Goal: Information Seeking & Learning: Get advice/opinions

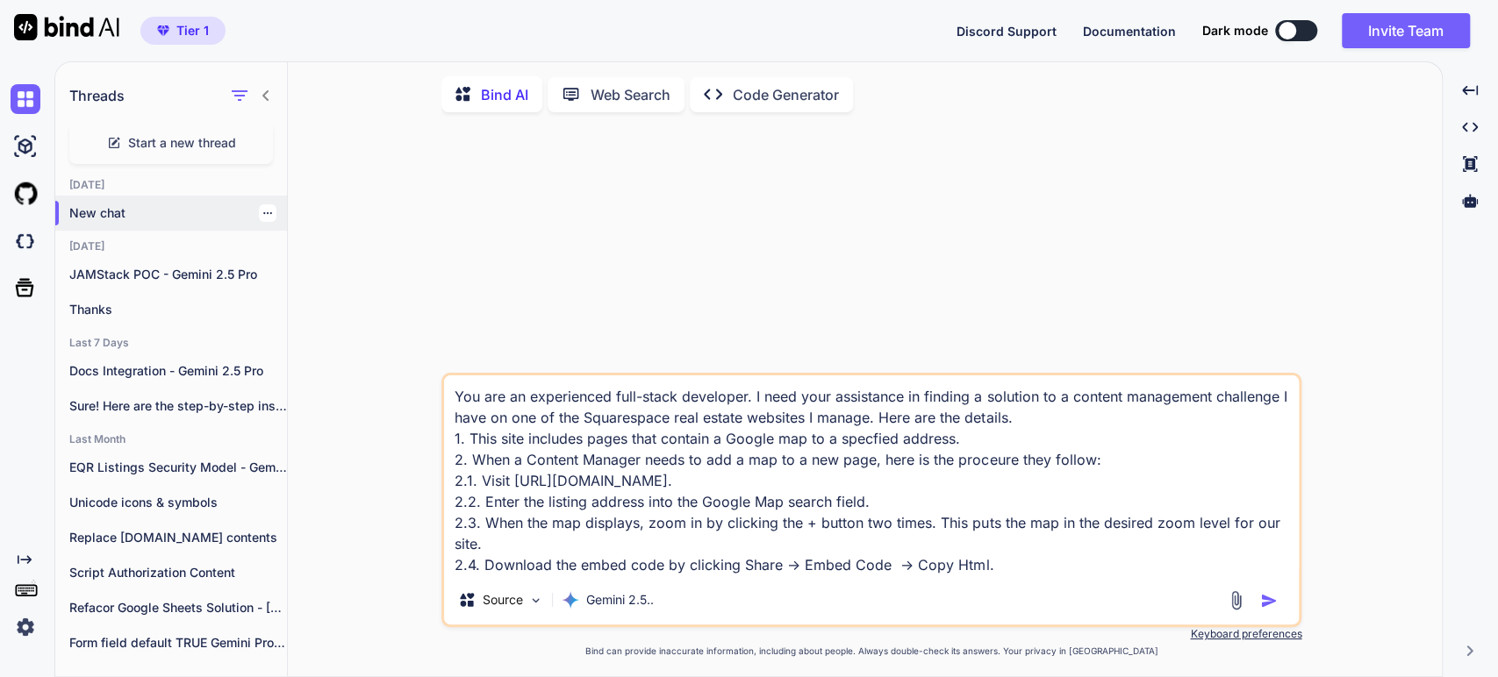
click at [98, 217] on p "New chat" at bounding box center [178, 213] width 218 height 18
click at [20, 627] on img at bounding box center [26, 628] width 30 height 30
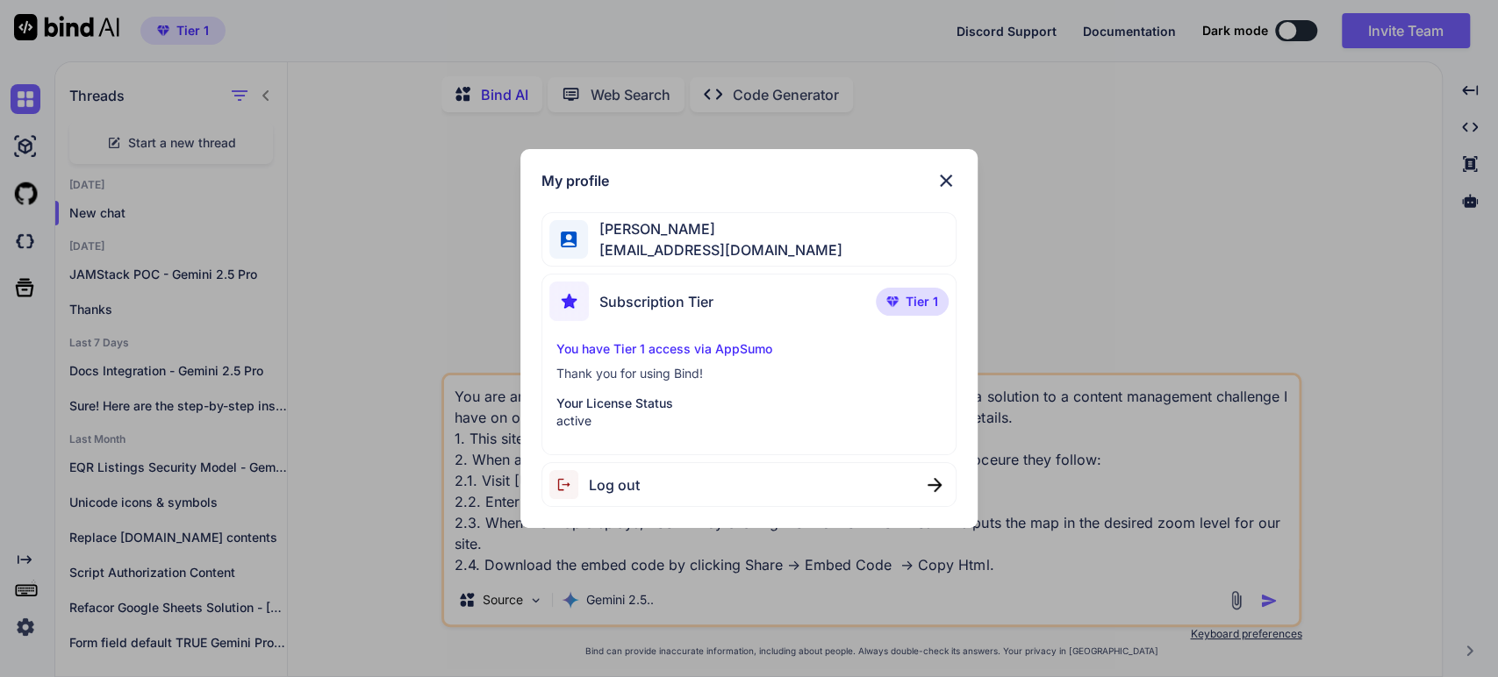
click at [615, 489] on span "Log out" at bounding box center [614, 485] width 51 height 21
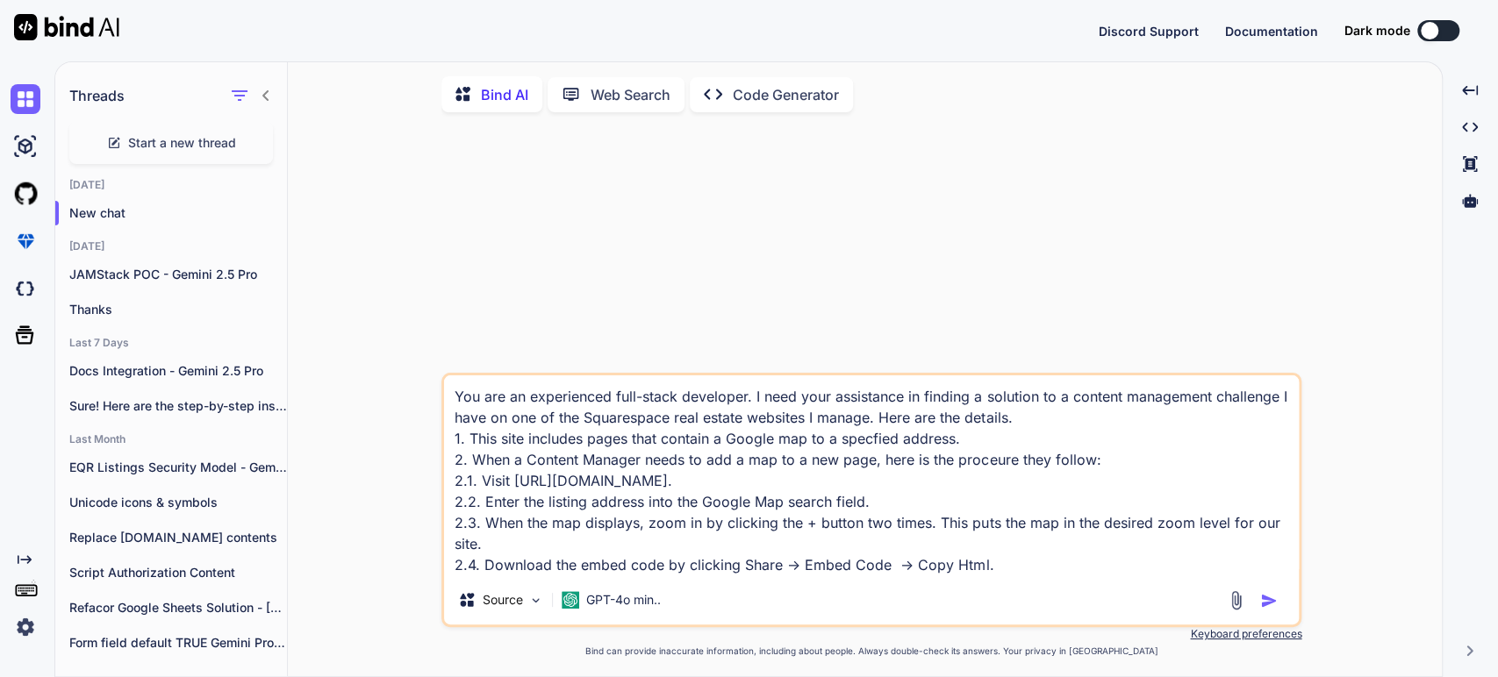
type textarea "x"
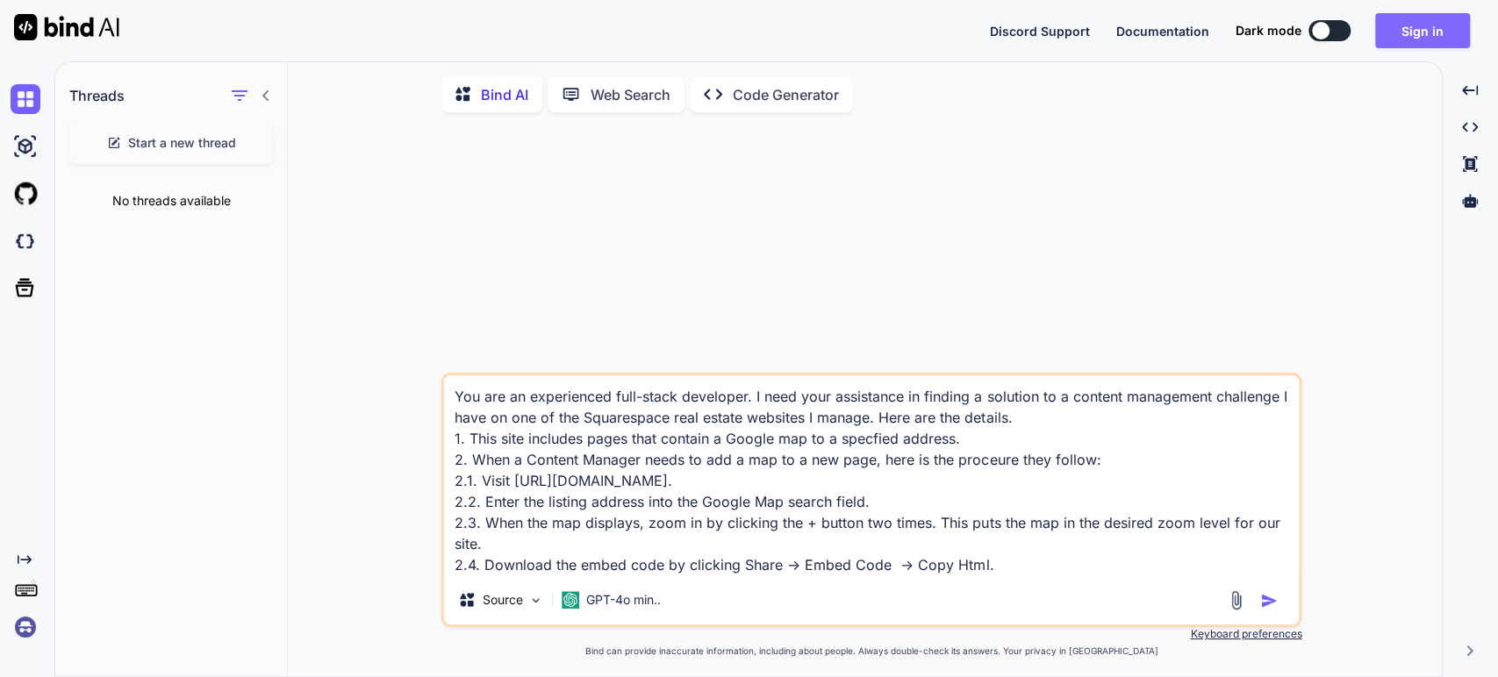
click at [1406, 25] on button "Sign in" at bounding box center [1422, 30] width 95 height 35
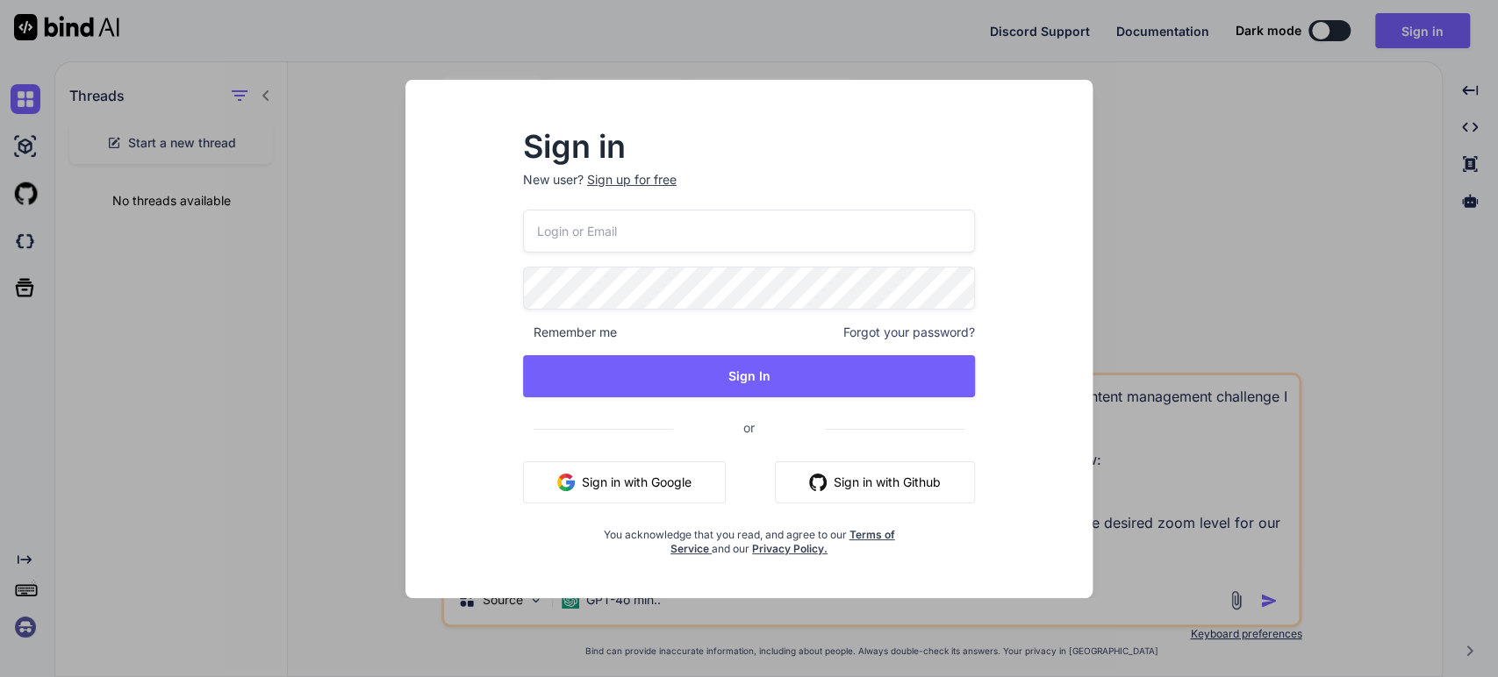
click at [620, 485] on button "Sign in with Google" at bounding box center [624, 483] width 203 height 42
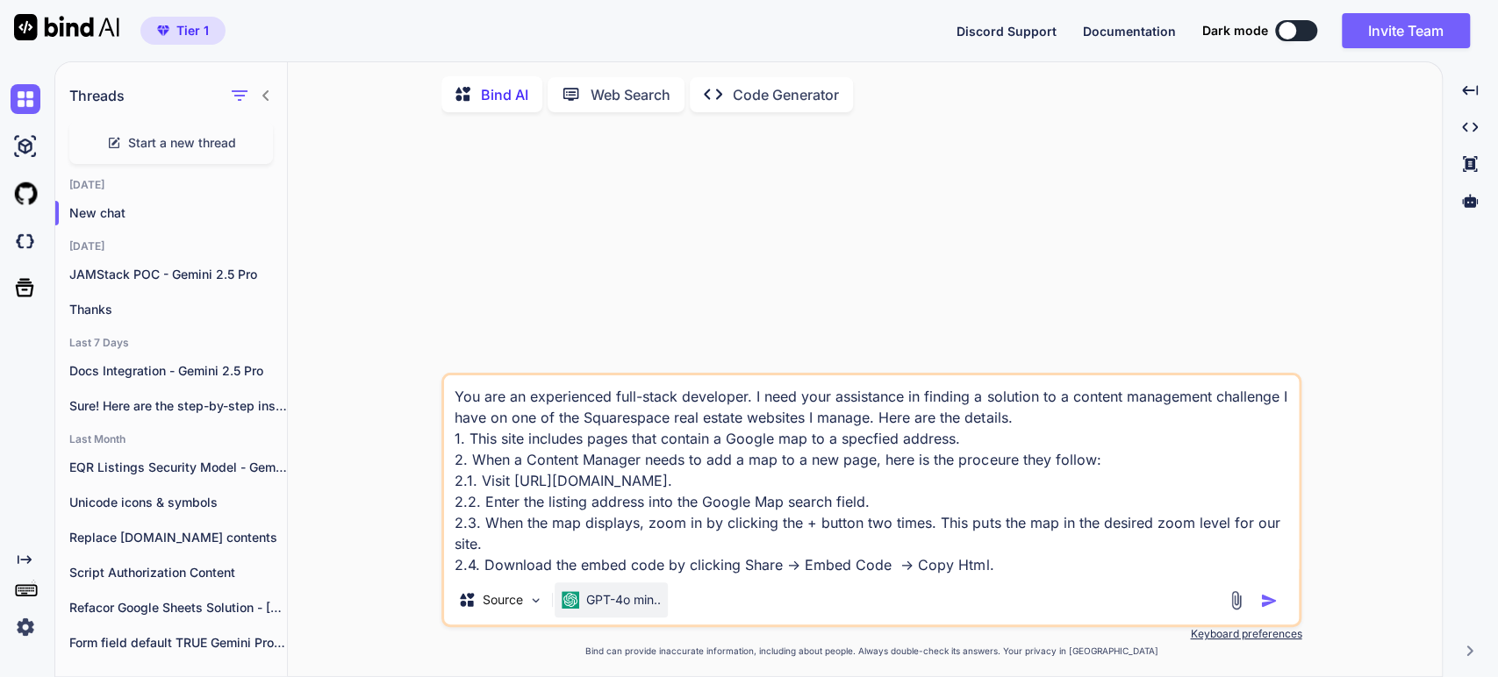
click at [656, 609] on p "GPT-4o min.." at bounding box center [623, 600] width 75 height 18
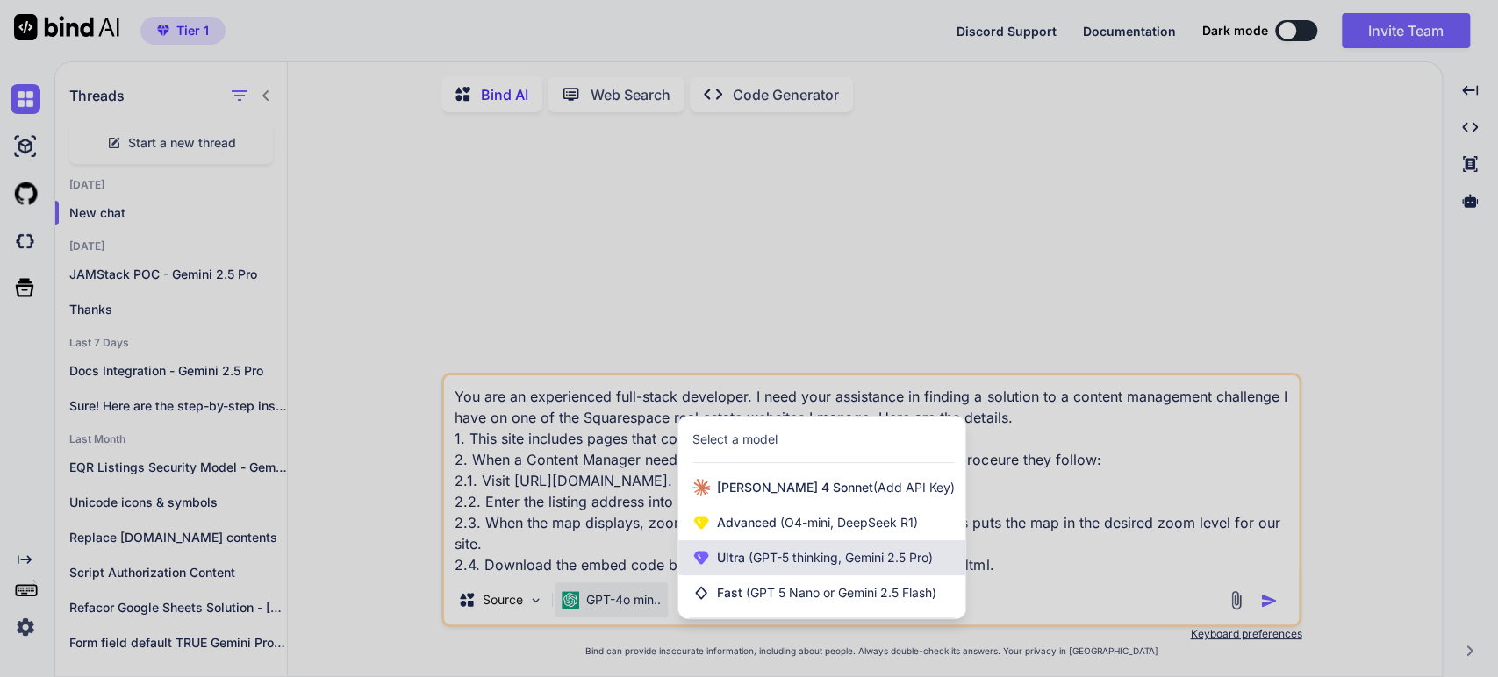
click at [743, 564] on span "Ultra (GPT-5 thinking, Gemini 2.5 Pro)" at bounding box center [825, 558] width 216 height 18
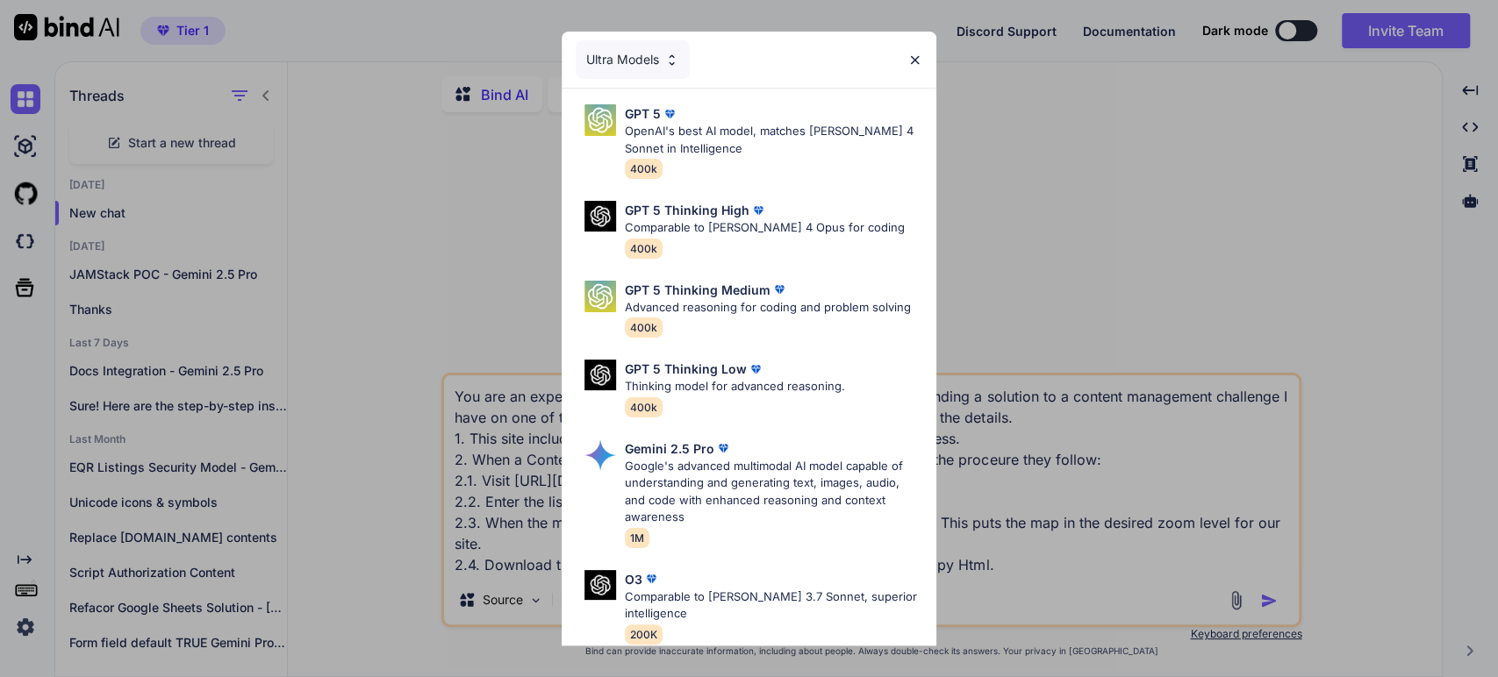
click at [498, 303] on div "Ultra Models GPT 5 OpenAI's best AI model, matches [PERSON_NAME] 4 Sonnet in In…" at bounding box center [749, 338] width 1498 height 677
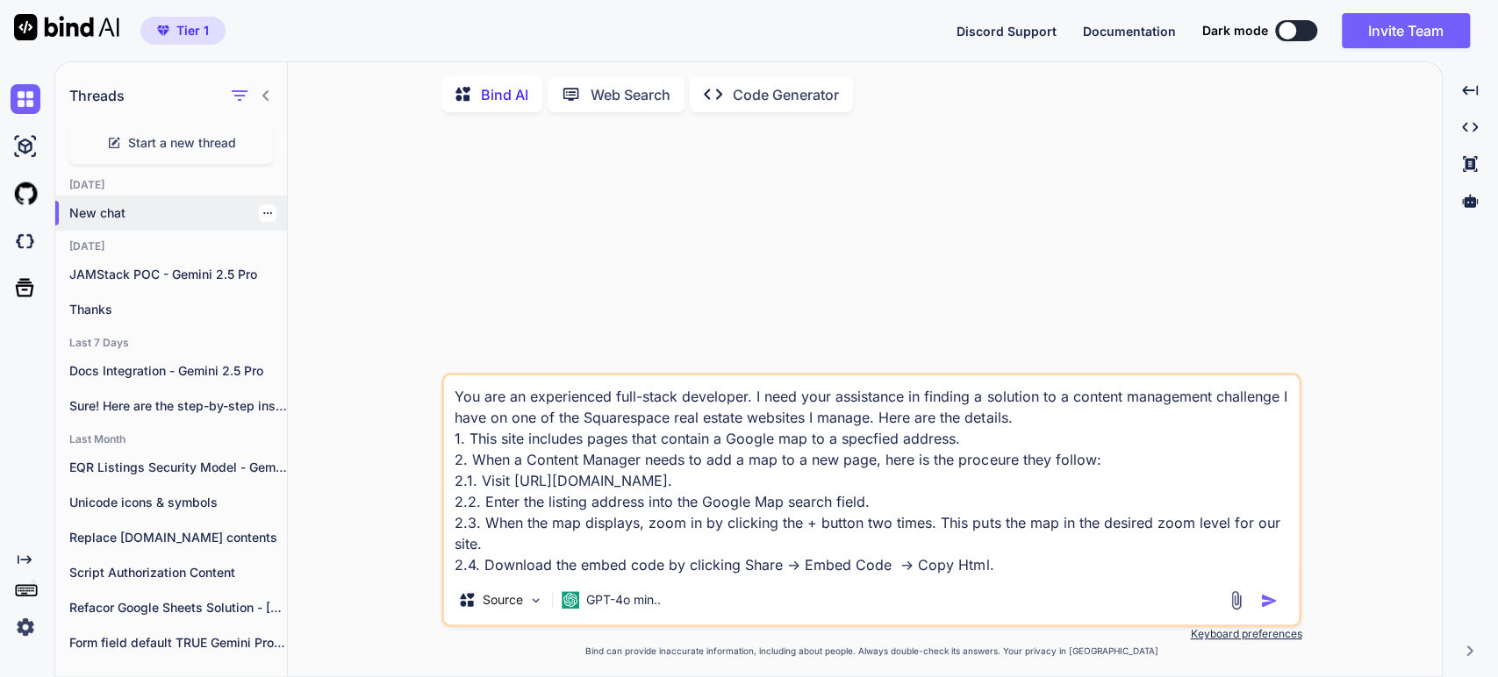
click at [115, 214] on p "New chat" at bounding box center [178, 213] width 218 height 18
click at [95, 260] on div "JAMStack POC - Gemini 2.5 Pro" at bounding box center [171, 274] width 232 height 35
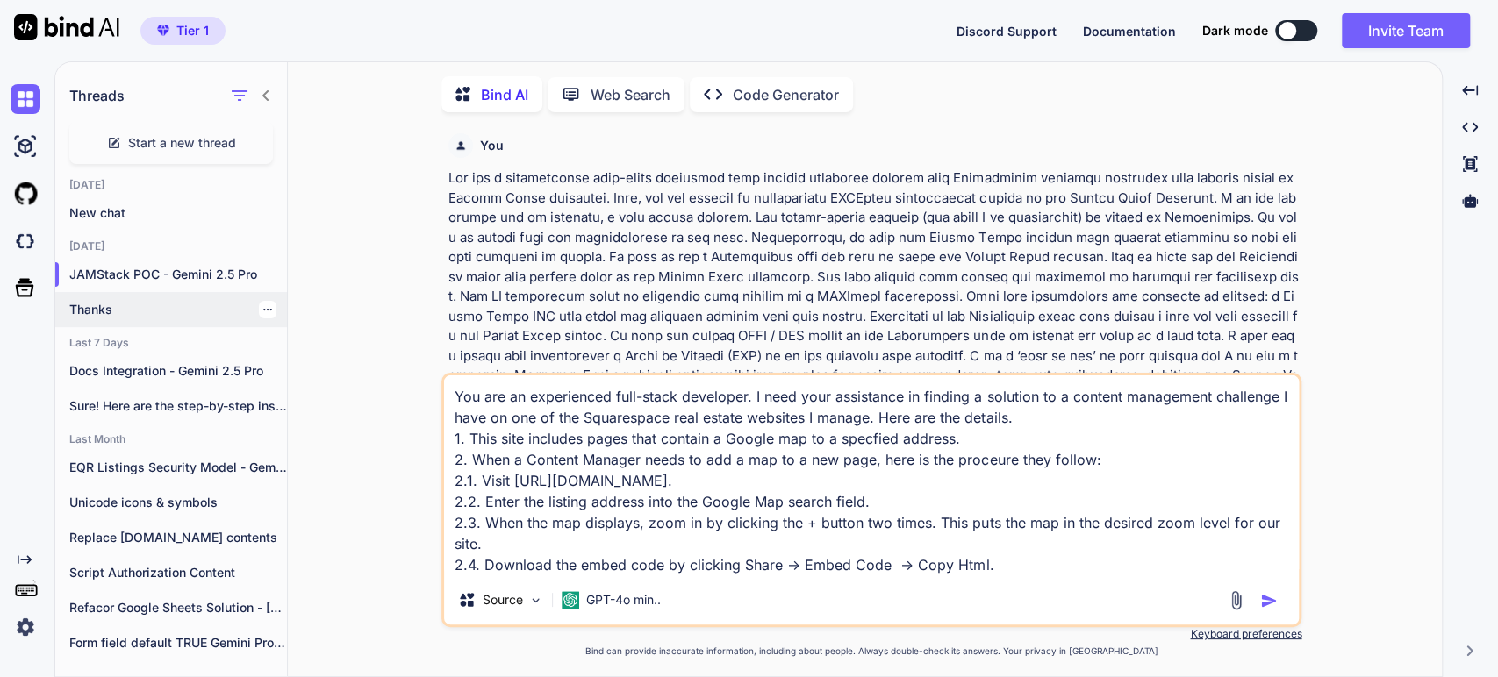
scroll to position [6, 0]
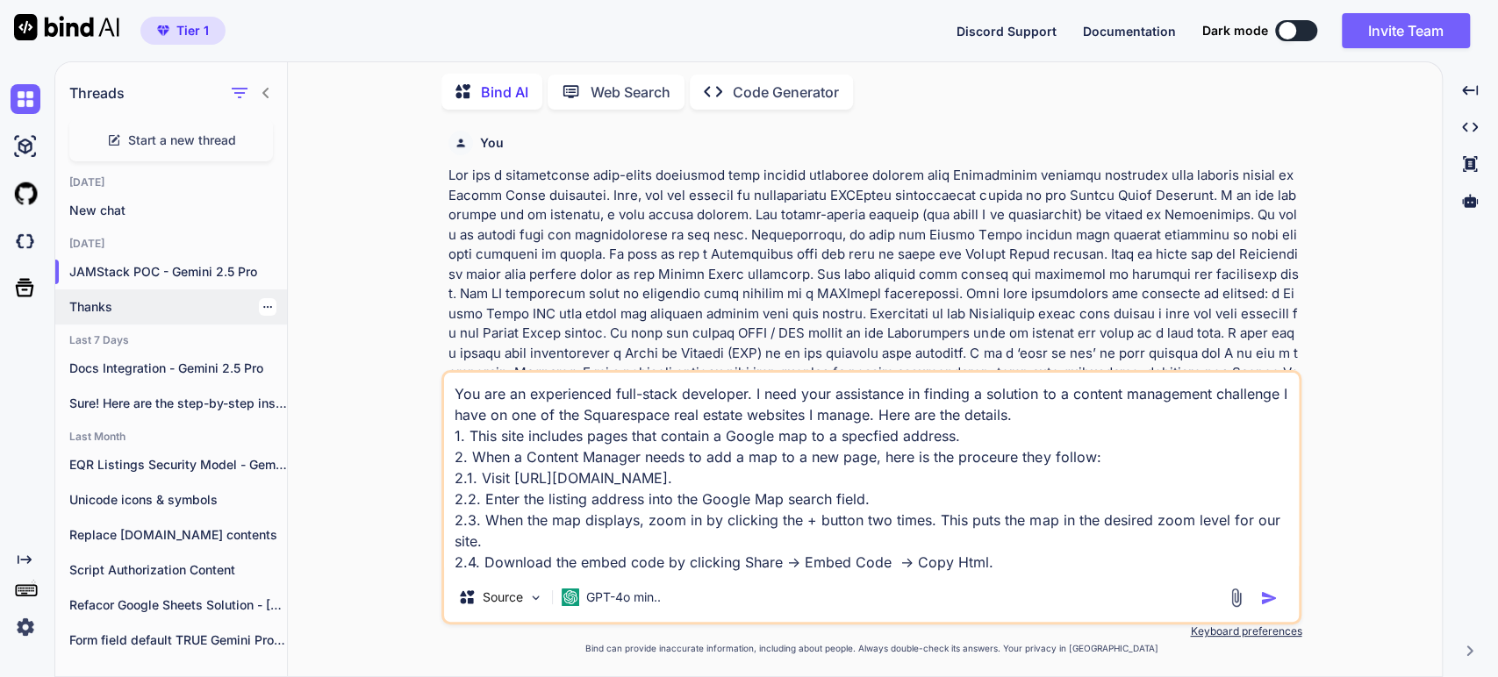
click at [94, 304] on p "Thanks" at bounding box center [178, 307] width 218 height 18
click at [570, 471] on textarea "You are an experienced full-stack developer. I need your assistance in finding …" at bounding box center [871, 473] width 855 height 200
click at [87, 214] on p "New chat" at bounding box center [178, 211] width 218 height 18
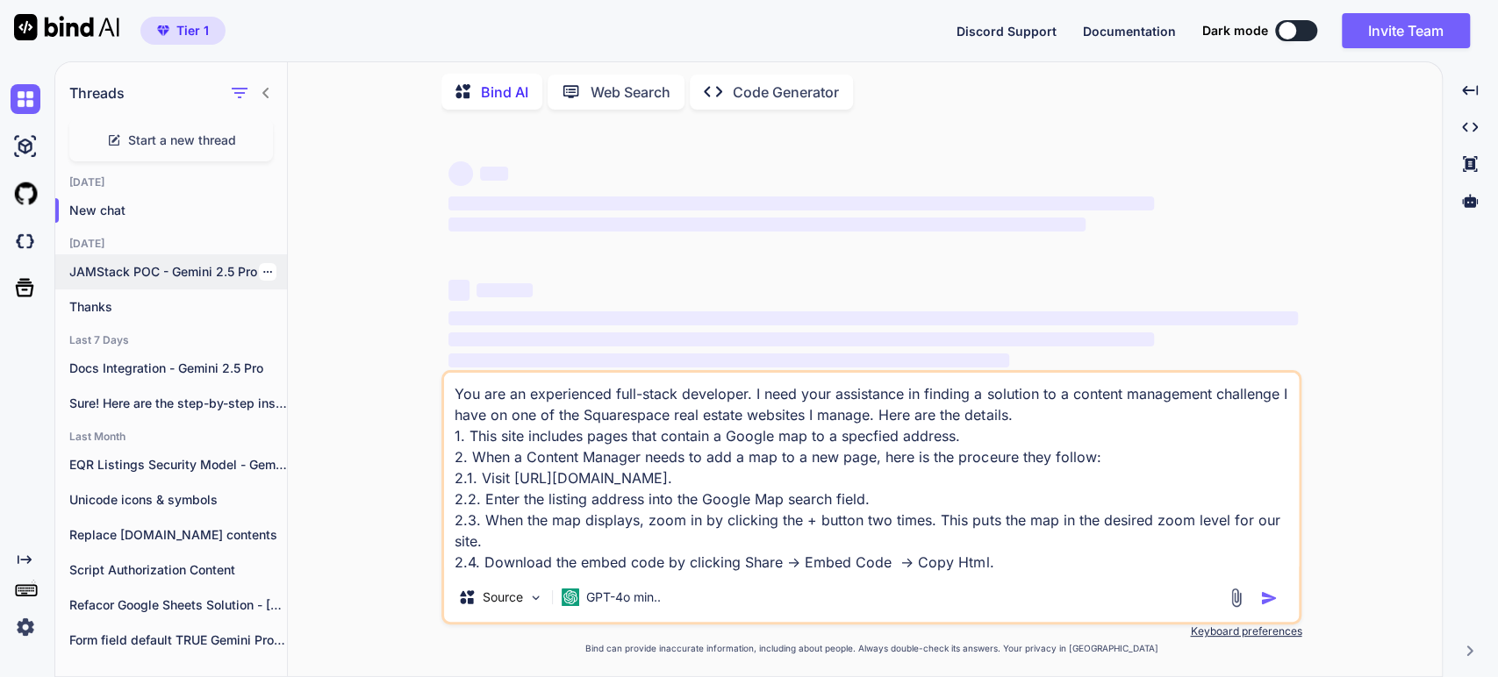
click at [94, 265] on p "JAMStack POC - Gemini 2.5 Pro" at bounding box center [178, 272] width 218 height 18
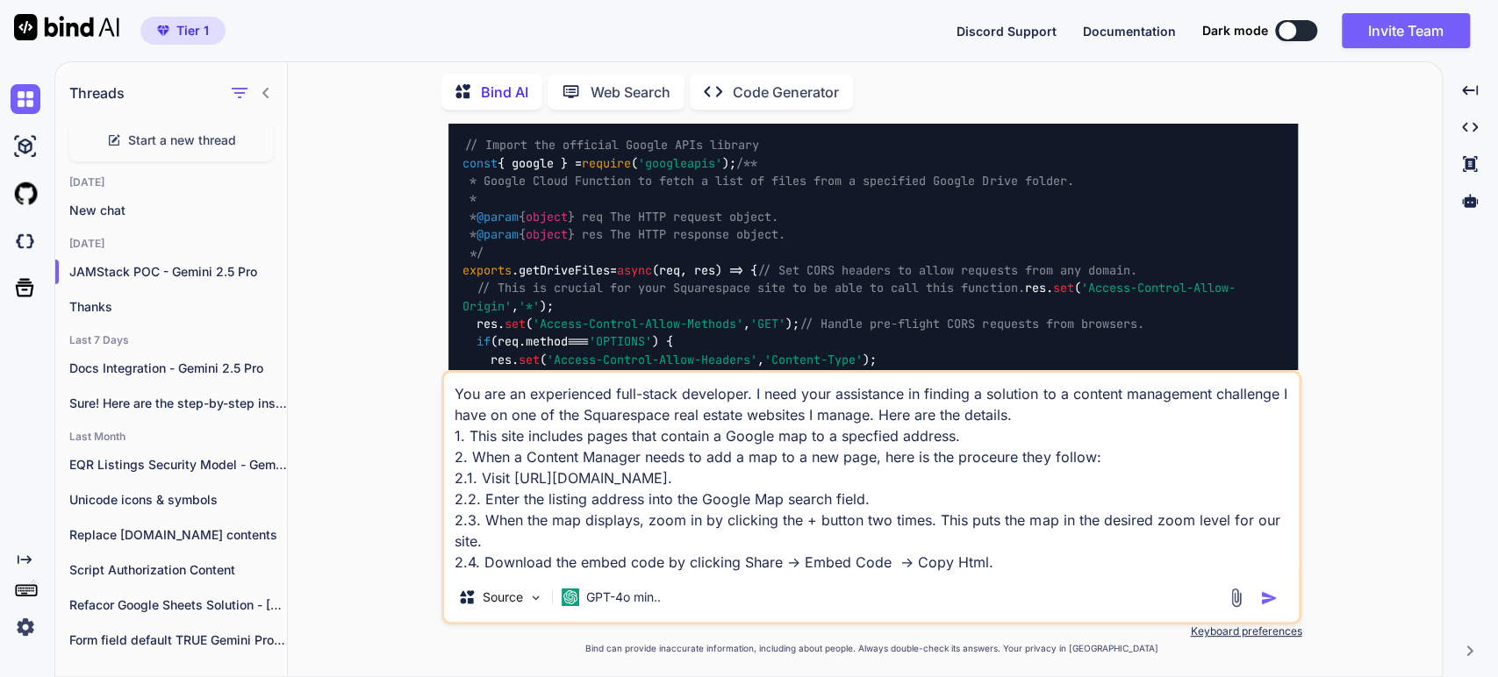
scroll to position [1755, 0]
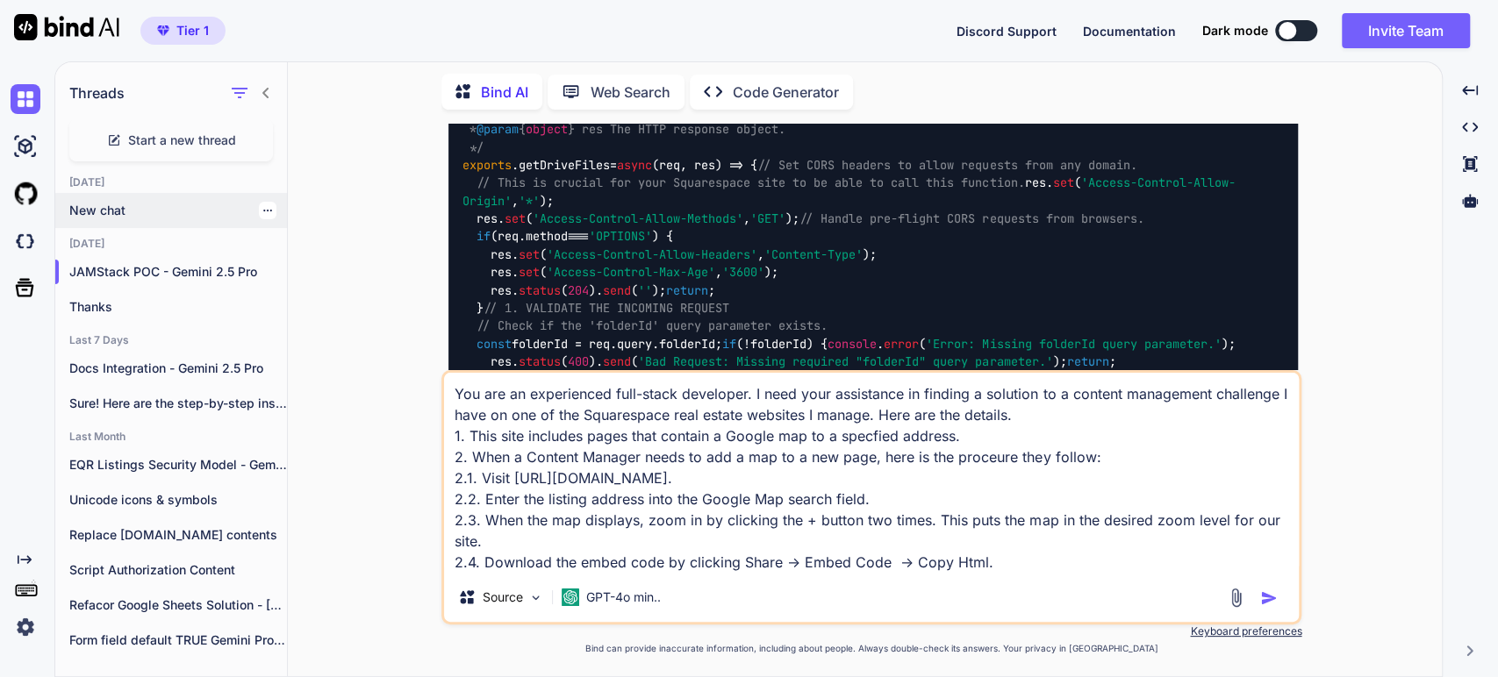
click at [105, 193] on div "New chat" at bounding box center [171, 210] width 232 height 35
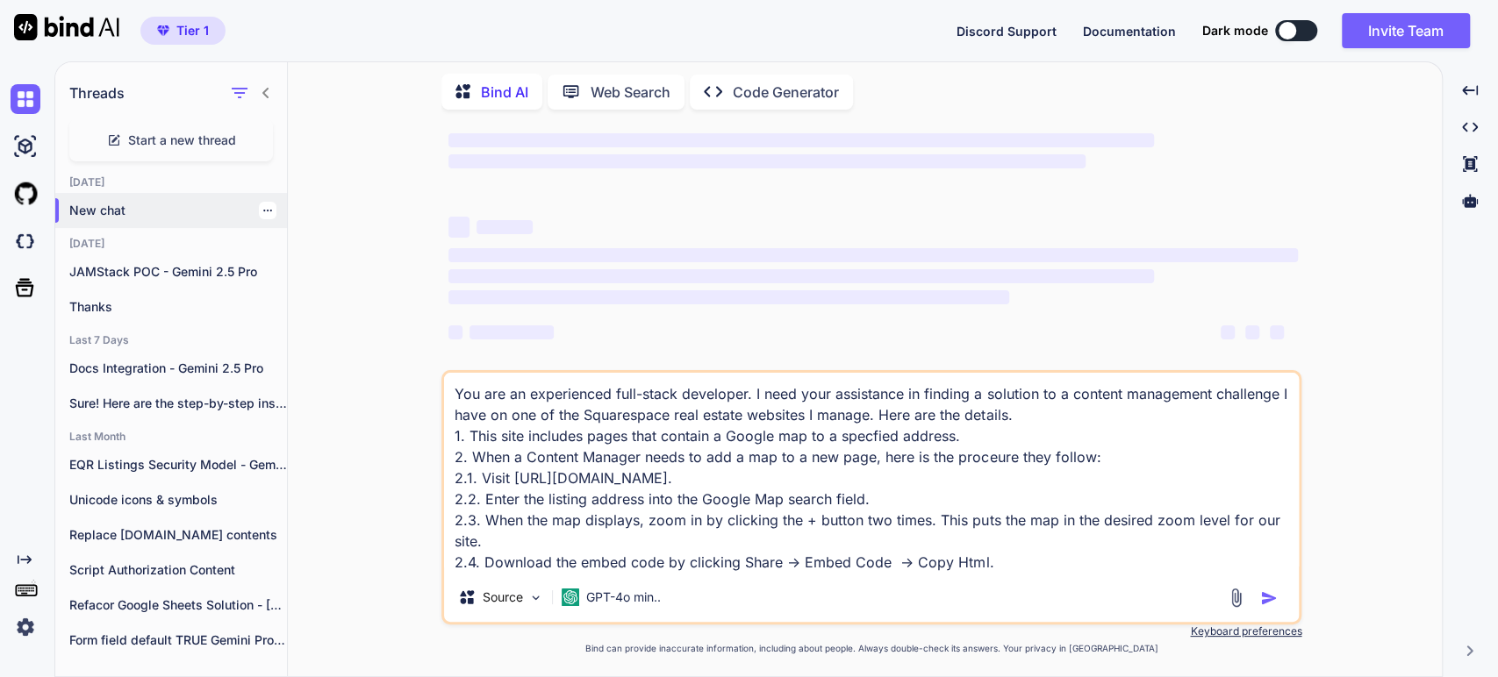
scroll to position [0, 0]
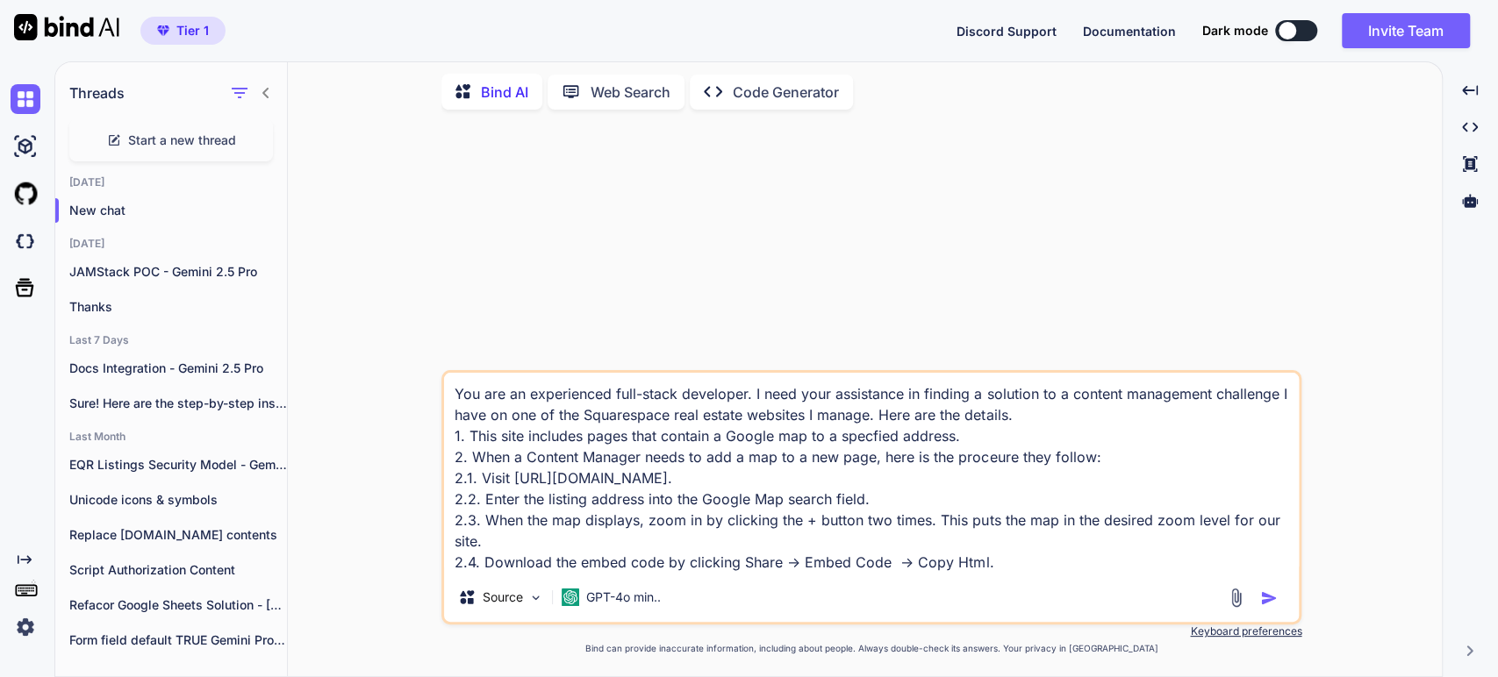
click at [268, 93] on icon at bounding box center [265, 93] width 6 height 11
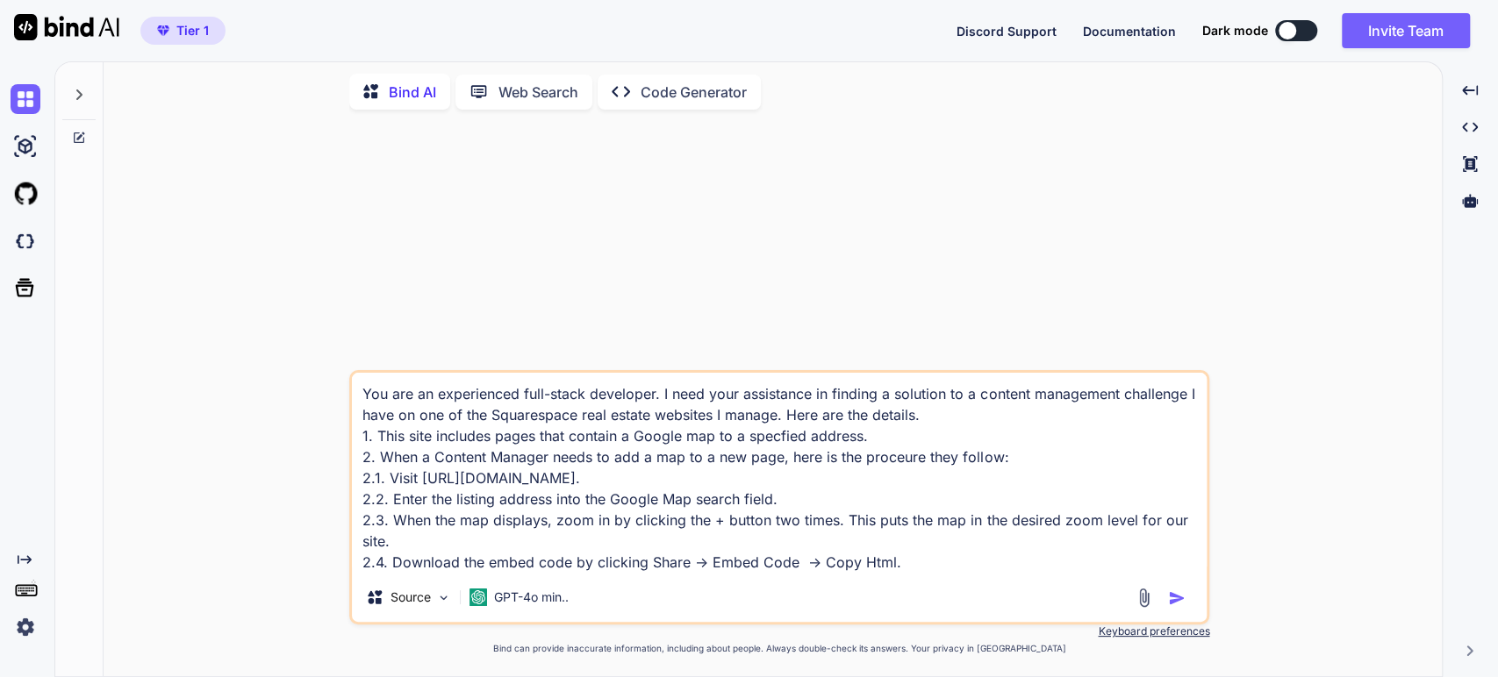
click at [450, 471] on textarea "You are an experienced full-stack developer. I need your assistance in finding …" at bounding box center [779, 473] width 855 height 200
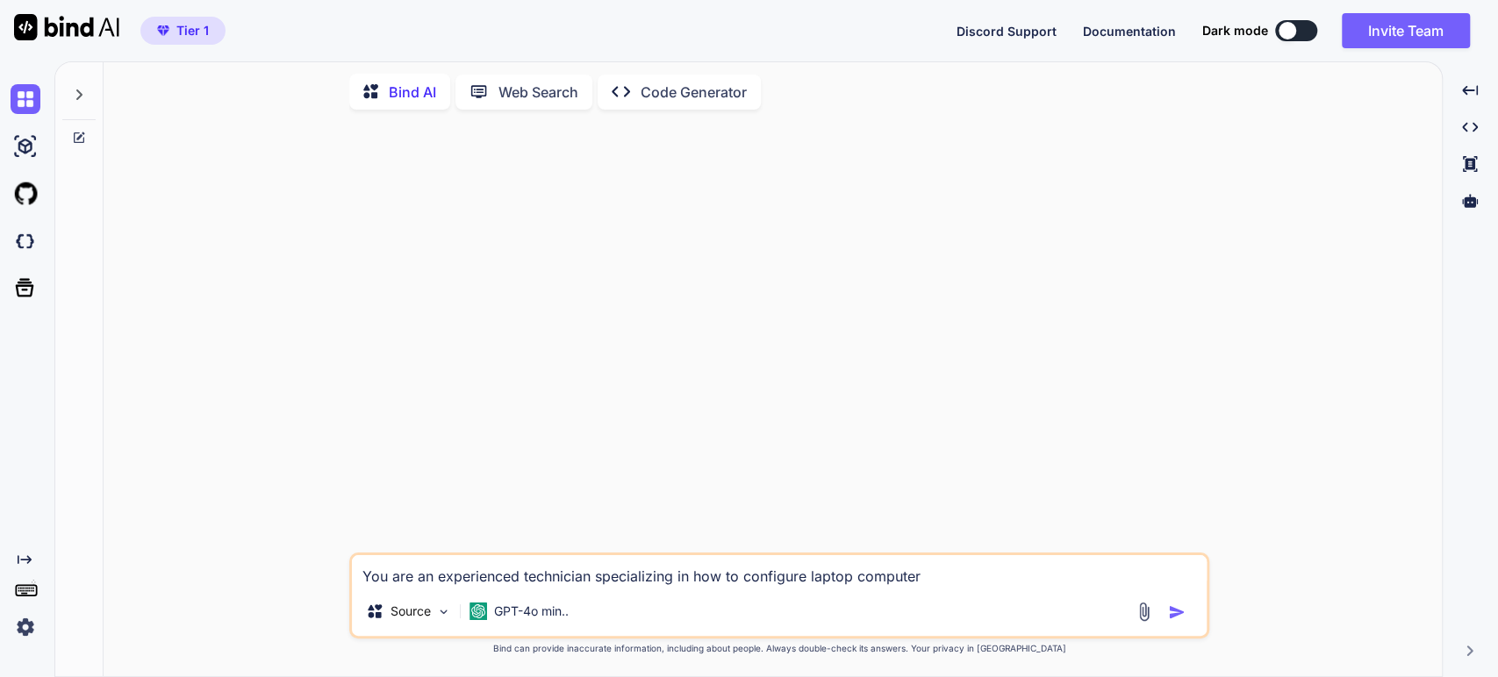
click at [934, 570] on textarea "You are an experienced technician specializing in how to configure laptop compu…" at bounding box center [779, 572] width 855 height 32
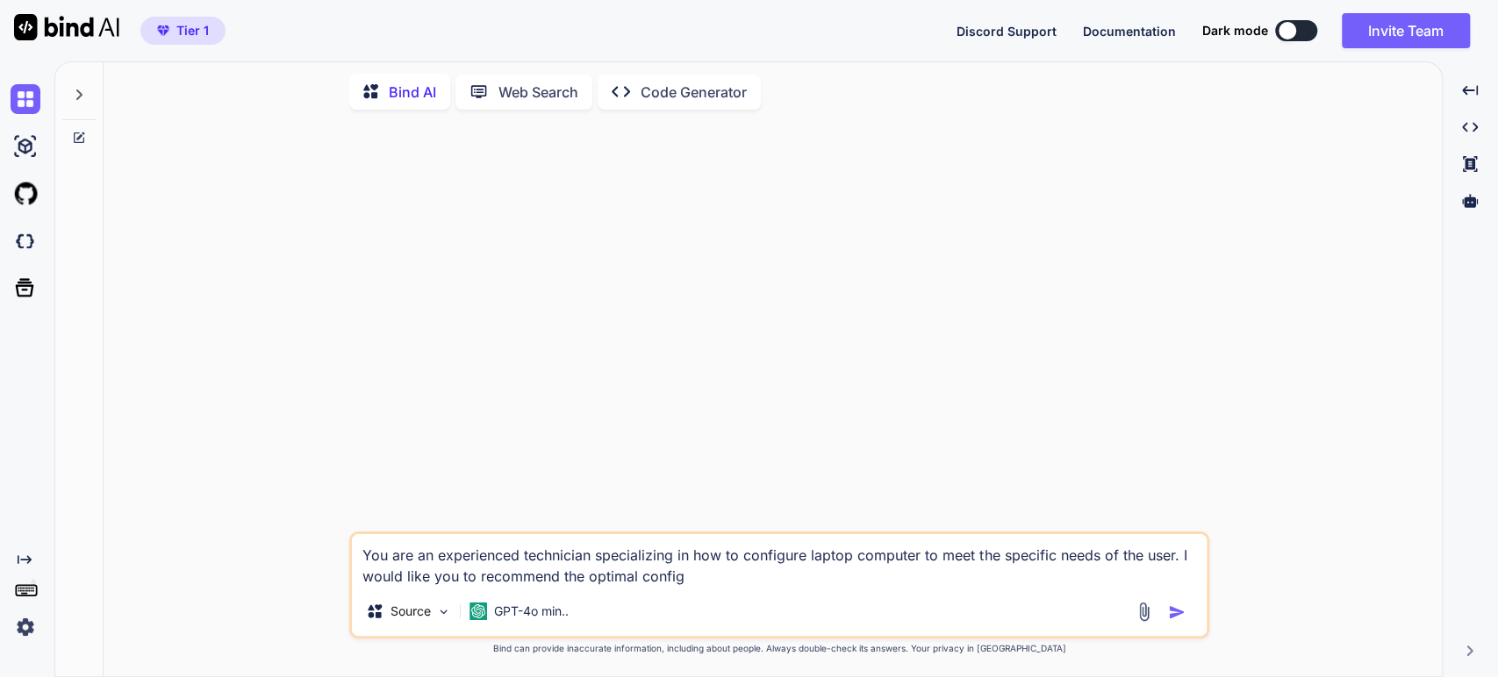
click at [1190, 557] on textarea "You are an experienced technician specializing in how to configure laptop compu…" at bounding box center [779, 560] width 855 height 53
click at [952, 578] on textarea "You are an experienced technician specializing in how to configure laptop compu…" at bounding box center [779, 560] width 855 height 53
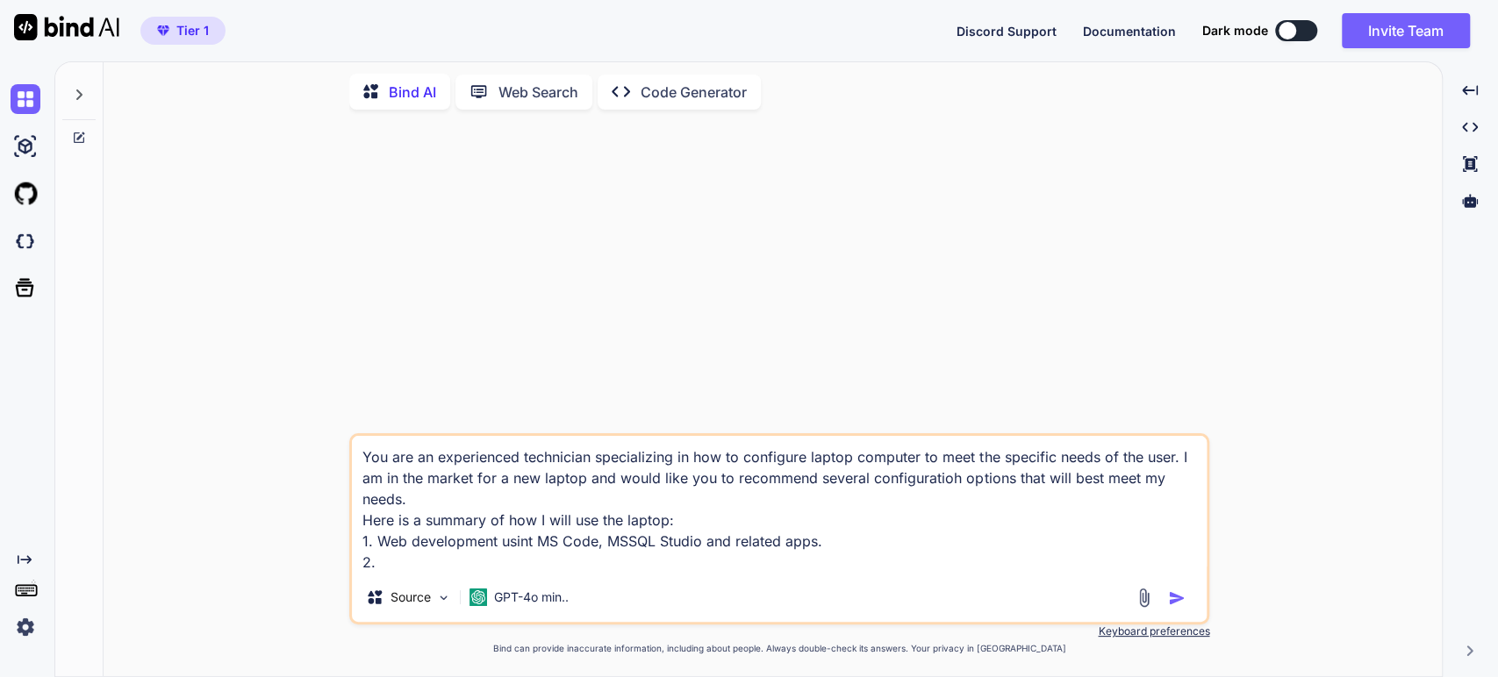
click at [530, 546] on textarea "You are an experienced technician specializing in how to configure laptop compu…" at bounding box center [779, 504] width 855 height 137
click at [387, 564] on textarea "You are an experienced technician specializing in how to configure laptop compu…" at bounding box center [779, 504] width 855 height 137
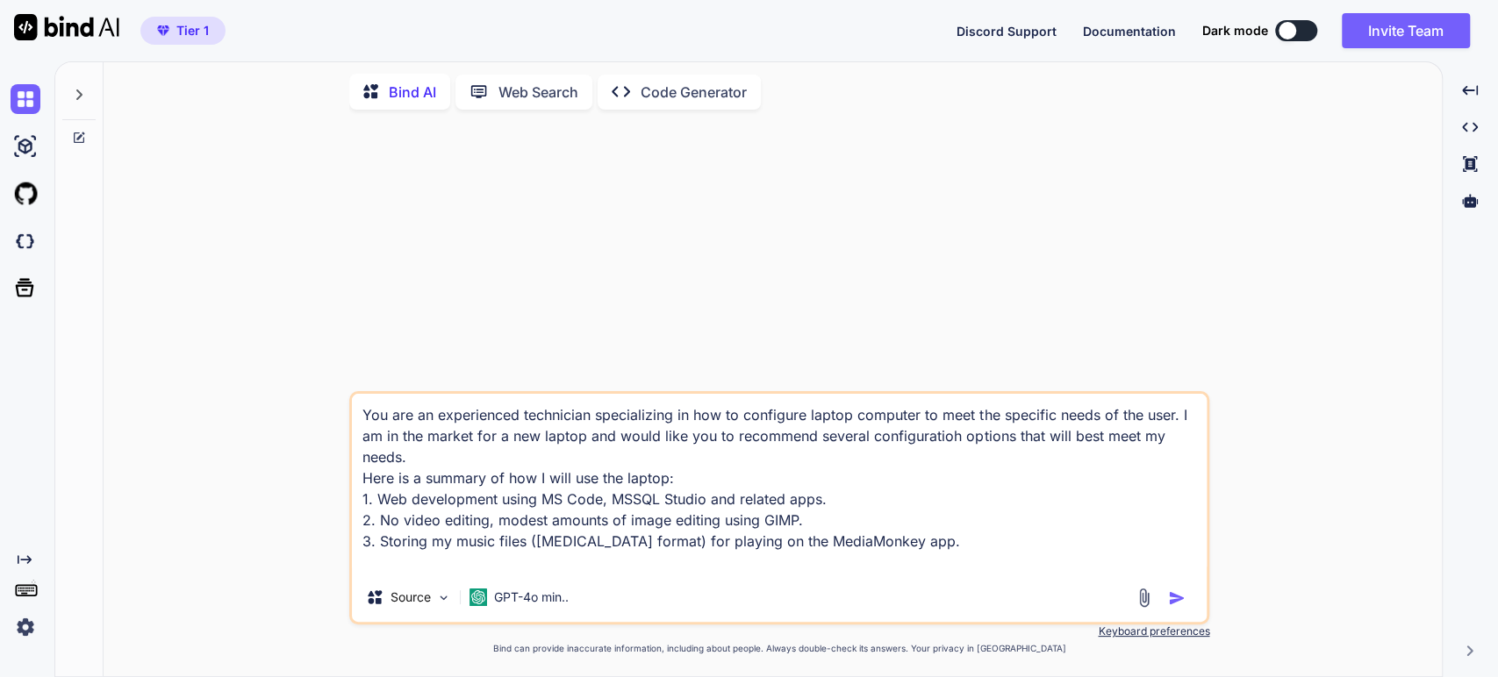
click at [833, 505] on textarea "You are an experienced technician specializing in how to configure laptop compu…" at bounding box center [779, 483] width 855 height 179
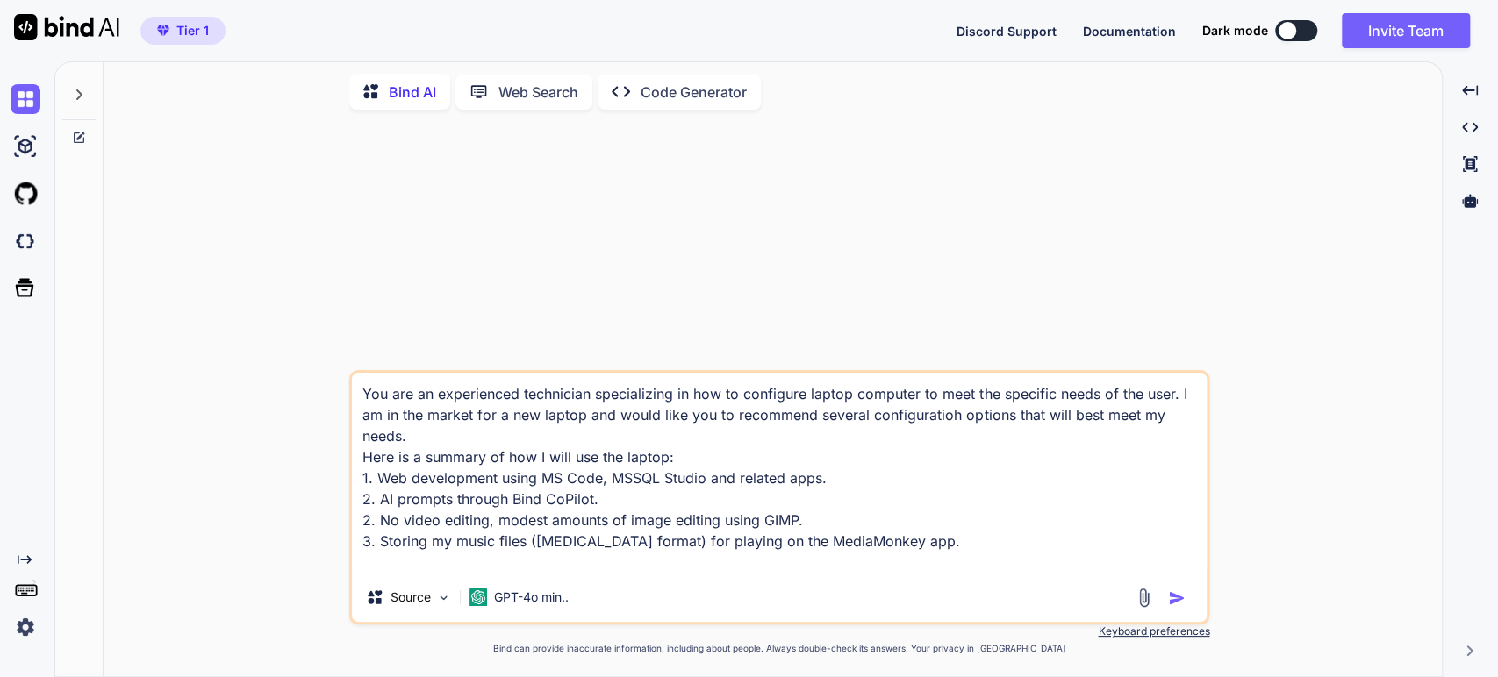
drag, startPoint x: 497, startPoint y: 525, endPoint x: 380, endPoint y: 524, distance: 116.7
click at [380, 524] on textarea "You are an experienced technician specializing in how to configure laptop compu…" at bounding box center [779, 473] width 855 height 200
click at [367, 520] on textarea "You are an experienced technician specializing in how to configure laptop compu…" at bounding box center [779, 473] width 855 height 200
click at [692, 525] on textarea "You are an experienced technician specializing in how to configure laptop compu…" at bounding box center [779, 473] width 855 height 200
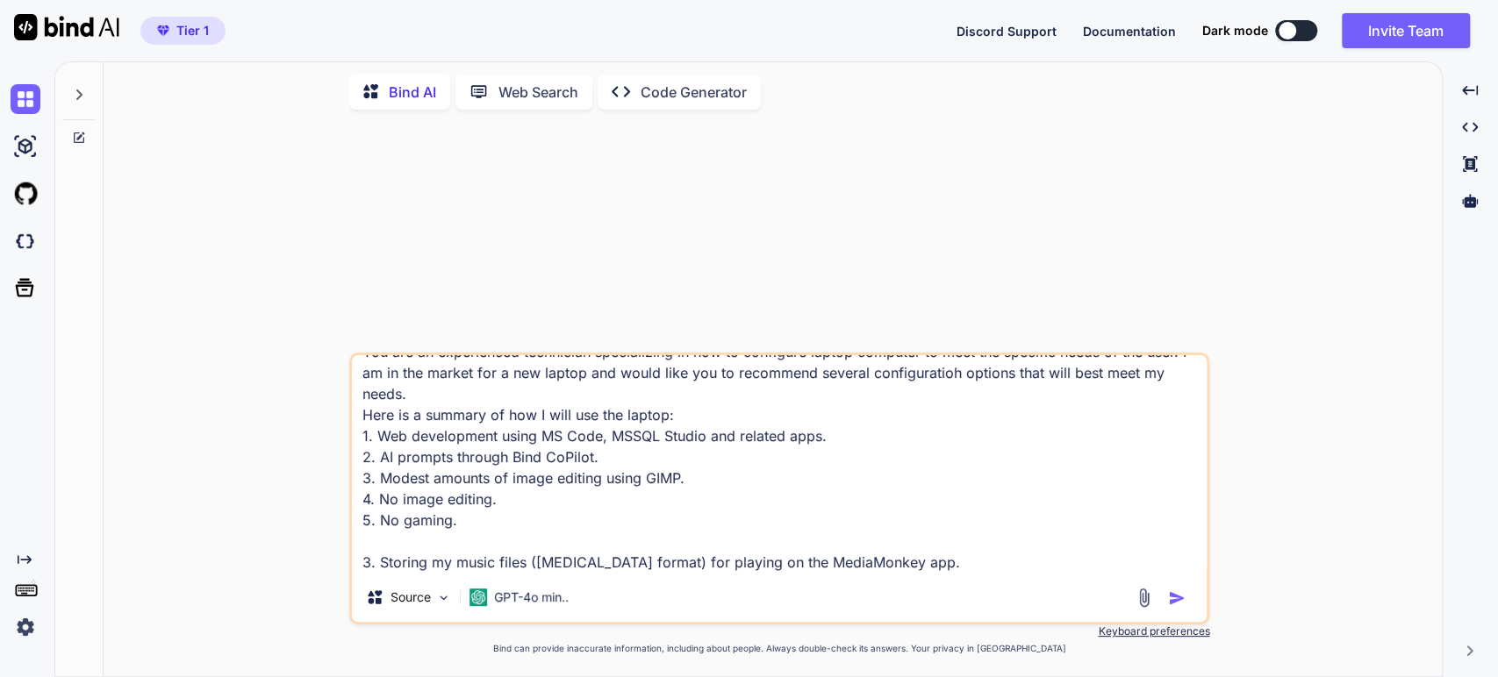
scroll to position [45, 0]
click at [717, 525] on textarea "You are an experienced technician specializing in how to configure laptop compu…" at bounding box center [779, 464] width 855 height 218
click at [403, 483] on textarea "You are an experienced technician specializing in how to configure laptop compu…" at bounding box center [779, 464] width 855 height 218
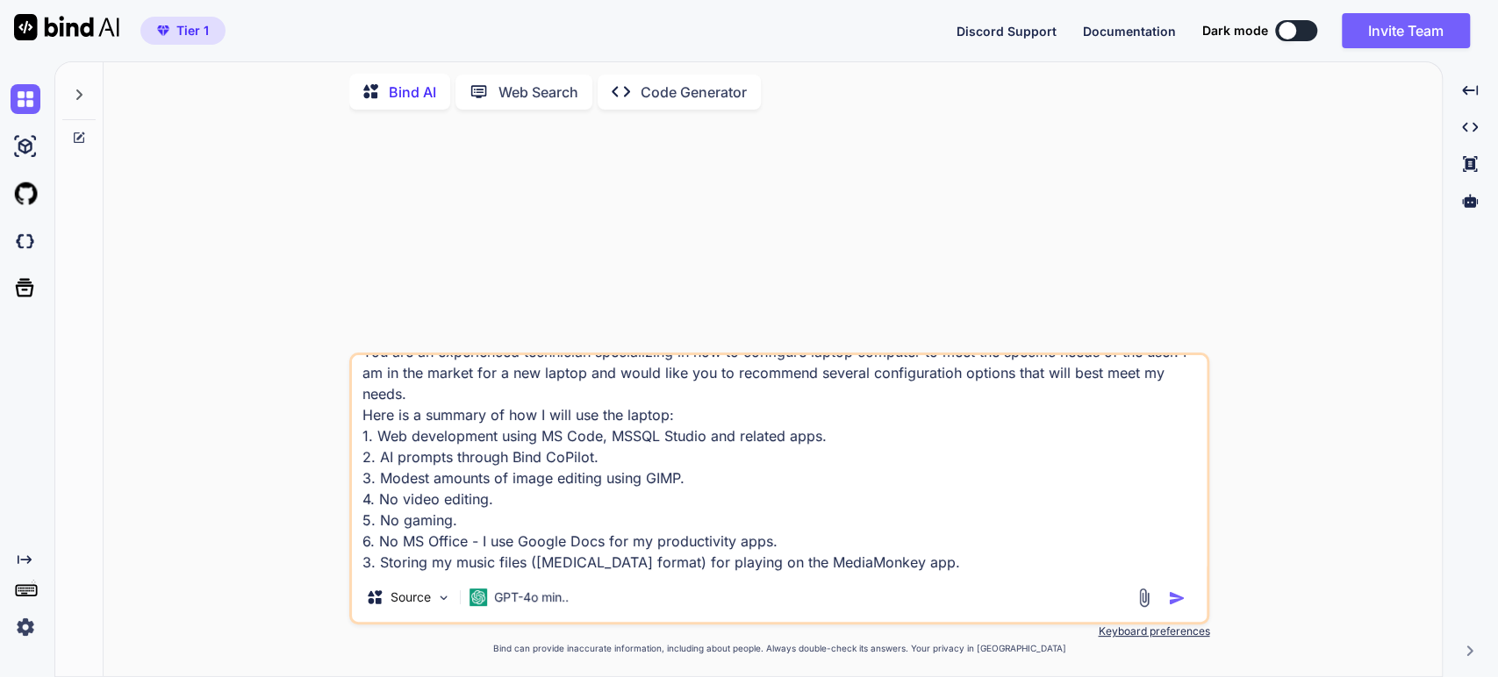
drag, startPoint x: 887, startPoint y: 544, endPoint x: 442, endPoint y: 565, distance: 445.4
click at [442, 565] on textarea "You are an experienced technician specializing in how to configure laptop compu…" at bounding box center [779, 464] width 855 height 218
click at [435, 544] on textarea "You are an experienced technician specializing in how to configure laptop compu…" at bounding box center [779, 464] width 855 height 218
drag, startPoint x: 371, startPoint y: 543, endPoint x: 358, endPoint y: 543, distance: 13.2
click at [358, 543] on textarea "You are an experienced technician specializing in how to configure laptop compu…" at bounding box center [779, 464] width 855 height 218
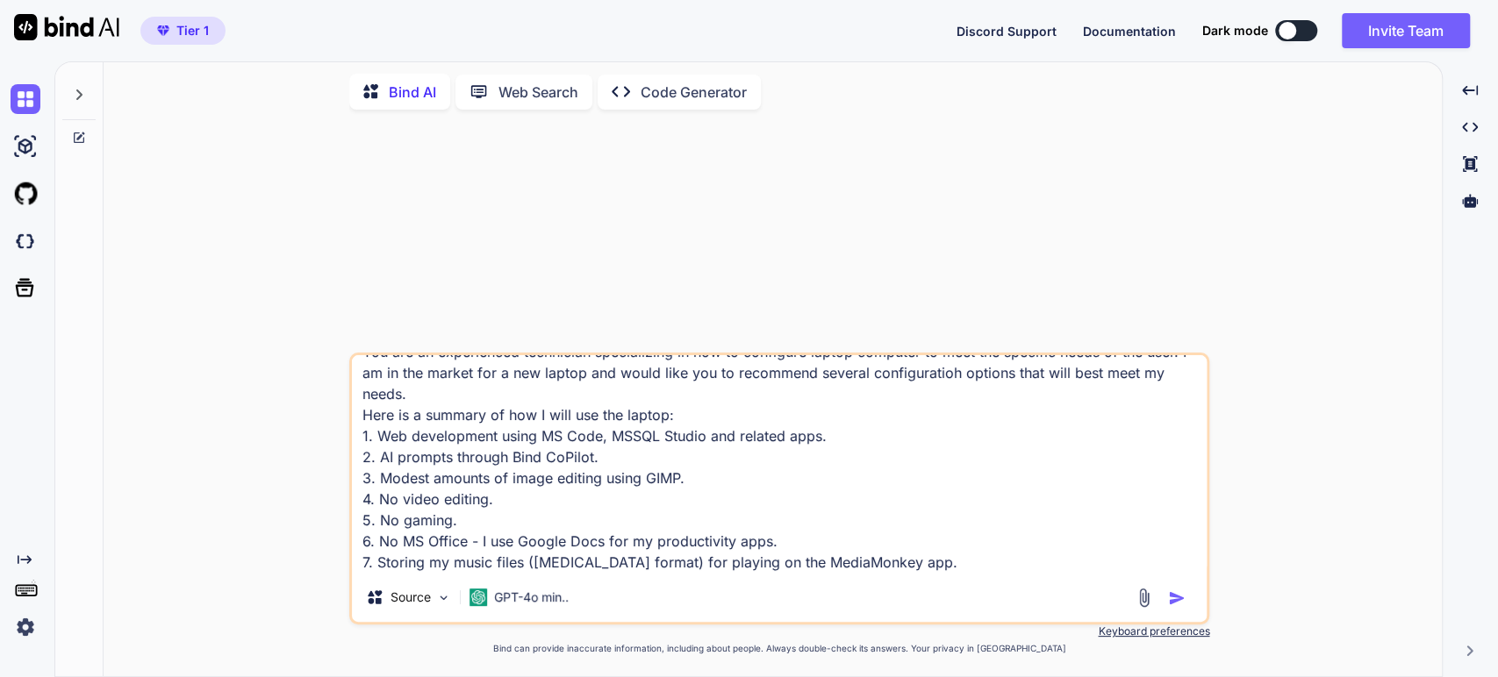
click at [875, 539] on textarea "You are an experienced technician specializing in how to configure laptop compu…" at bounding box center [779, 464] width 855 height 218
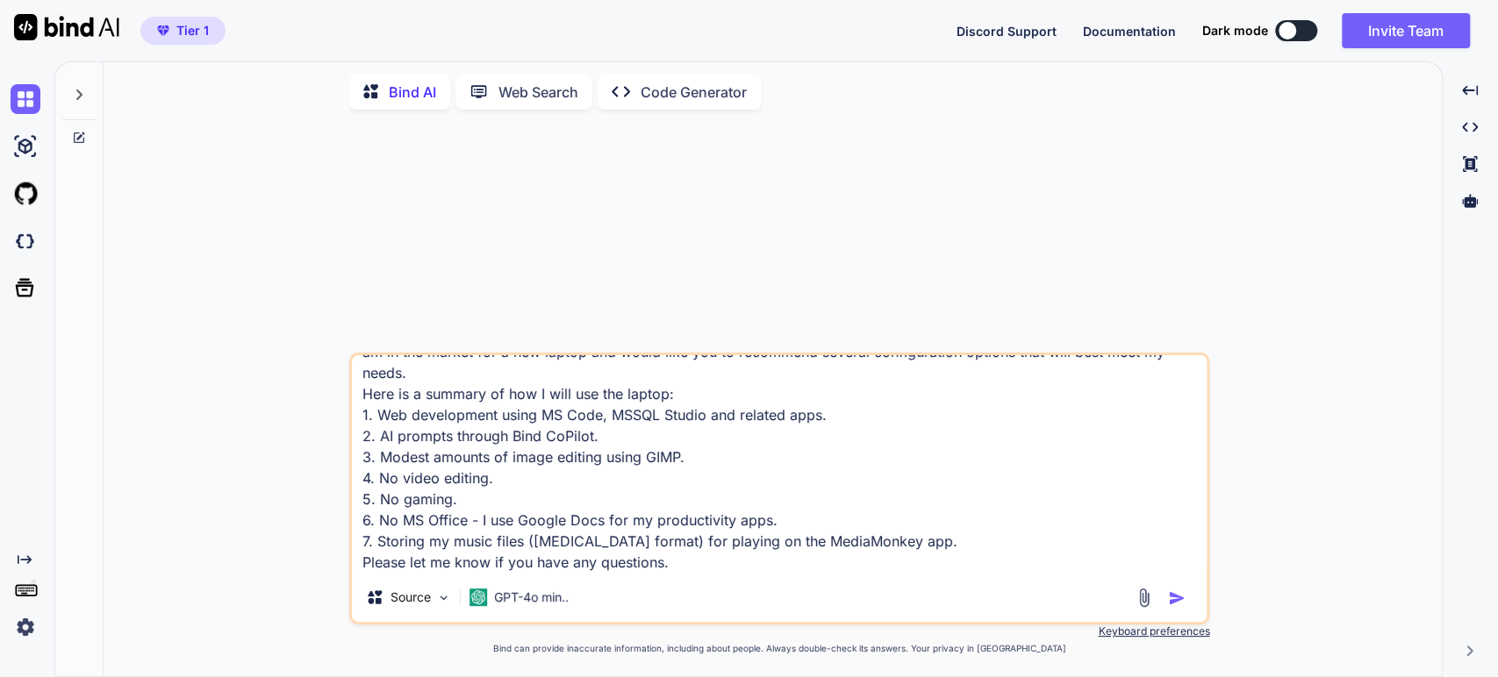
scroll to position [64, 0]
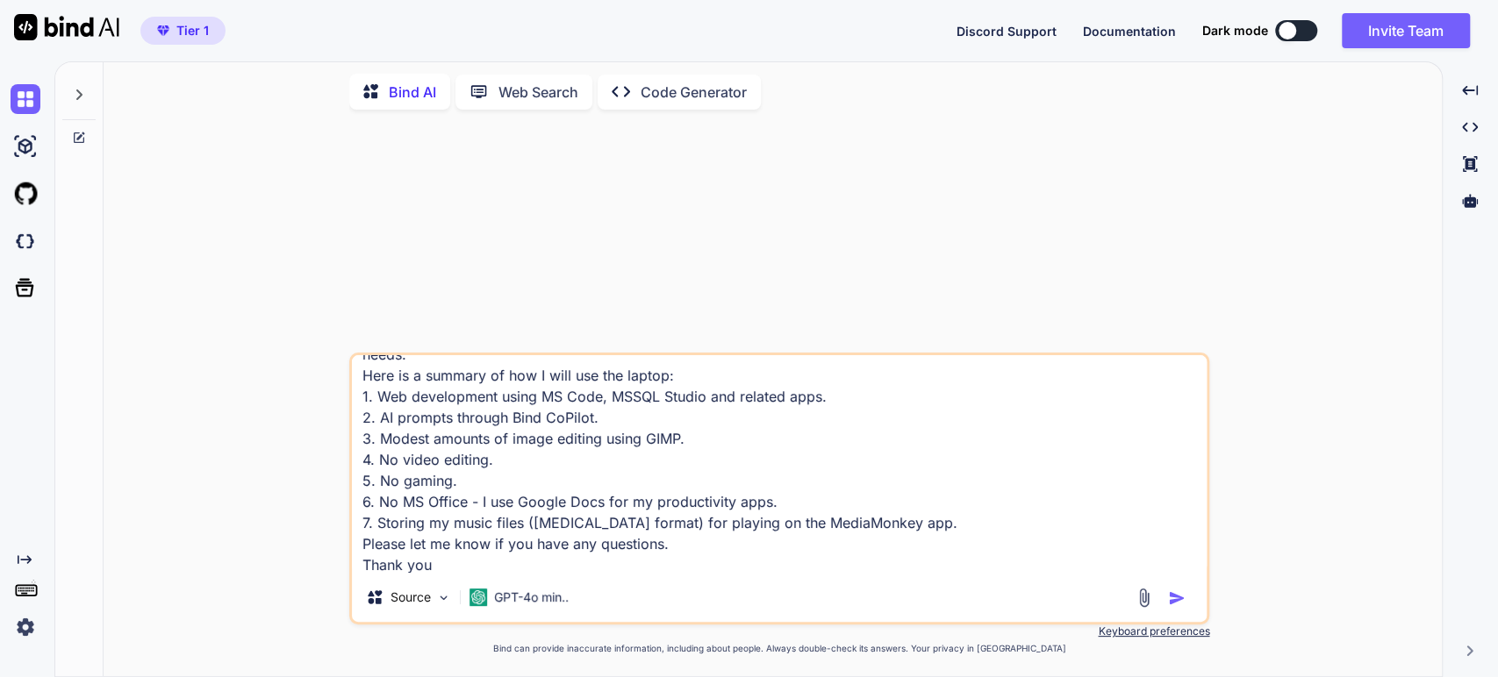
type textarea "You are an experienced technician specializing in how to configure laptop compu…"
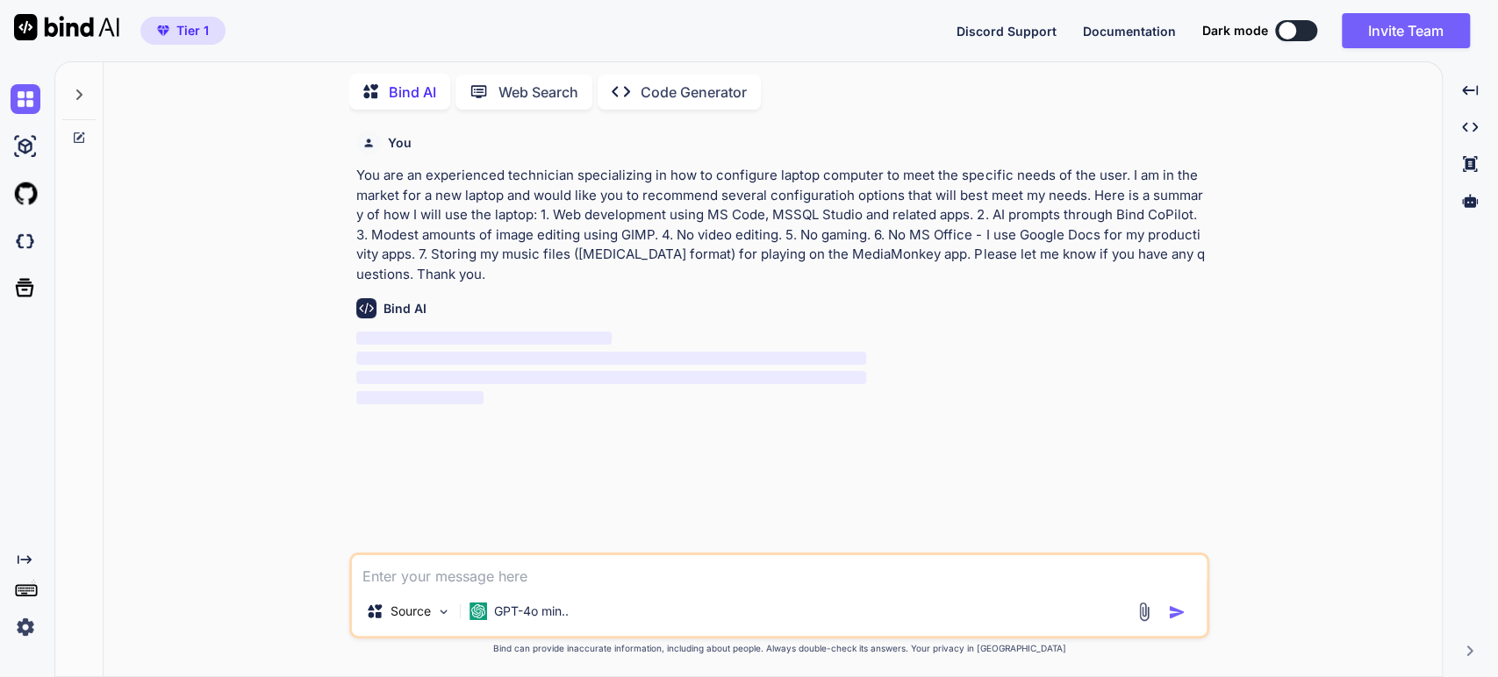
scroll to position [0, 0]
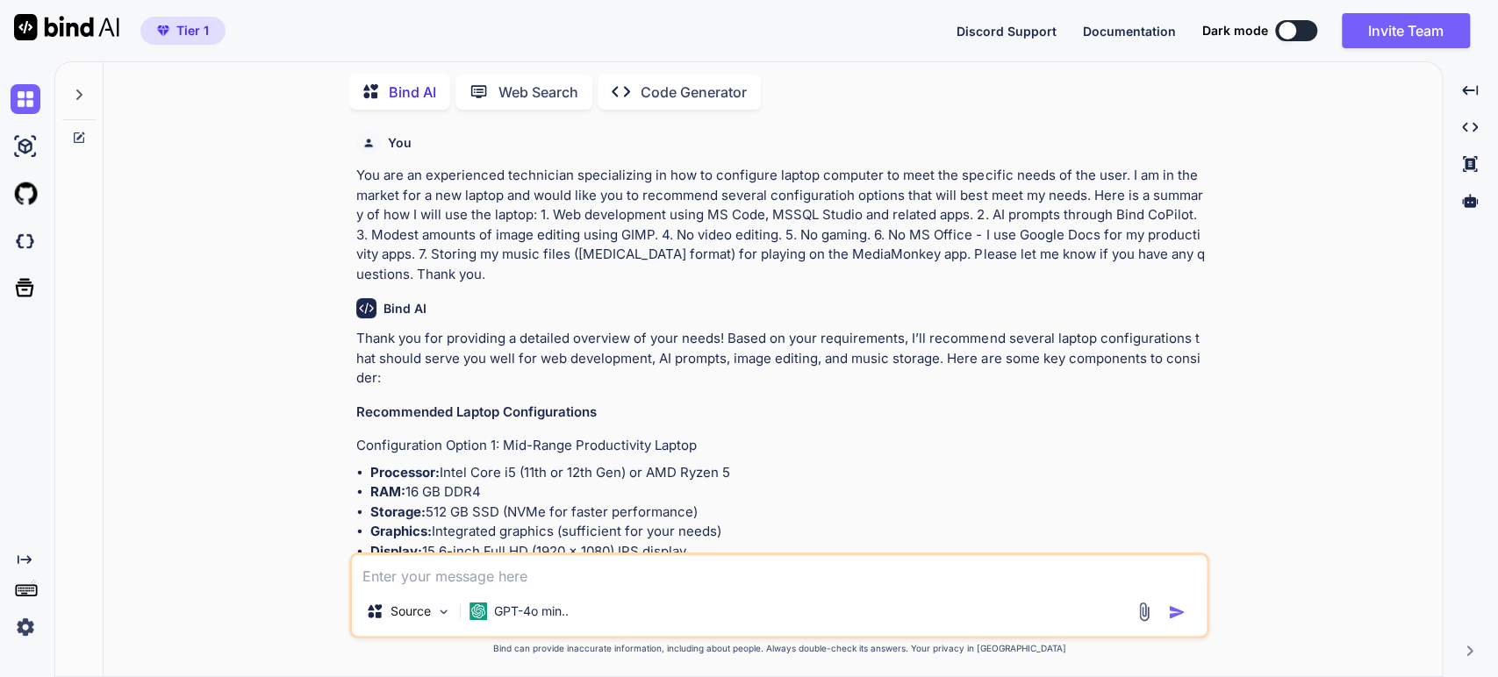
click at [551, 362] on p "Thank you for providing a detailed overview of your needs! Based on your requir…" at bounding box center [781, 359] width 850 height 60
click at [774, 364] on p "Thank you for providing a detailed overview of your needs! Based on your requir…" at bounding box center [781, 359] width 850 height 60
click at [489, 440] on h4 "Configuration Option 1: Mid-Range Productivity Laptop" at bounding box center [781, 446] width 850 height 20
click at [582, 443] on h4 "Configuration Option 1: Mid-Range Productivity Laptop" at bounding box center [781, 446] width 850 height 20
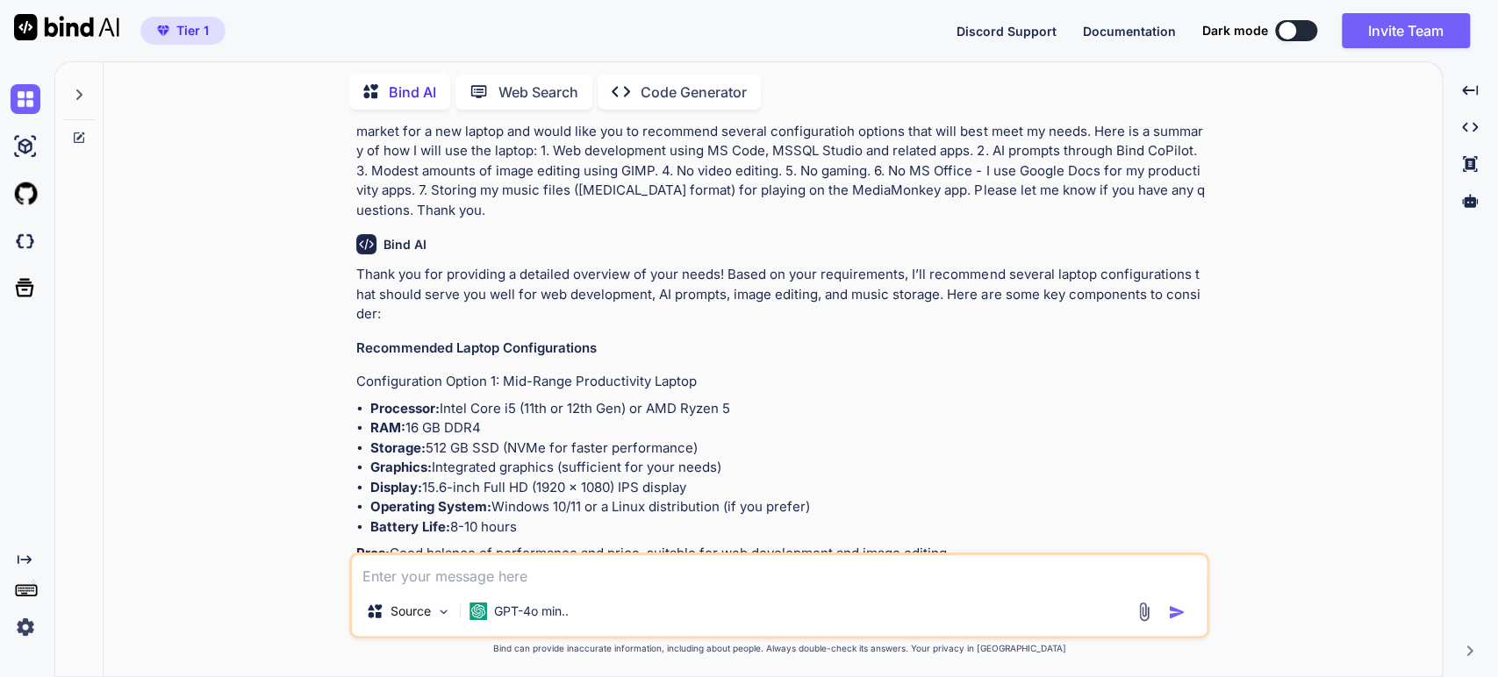
scroll to position [97, 0]
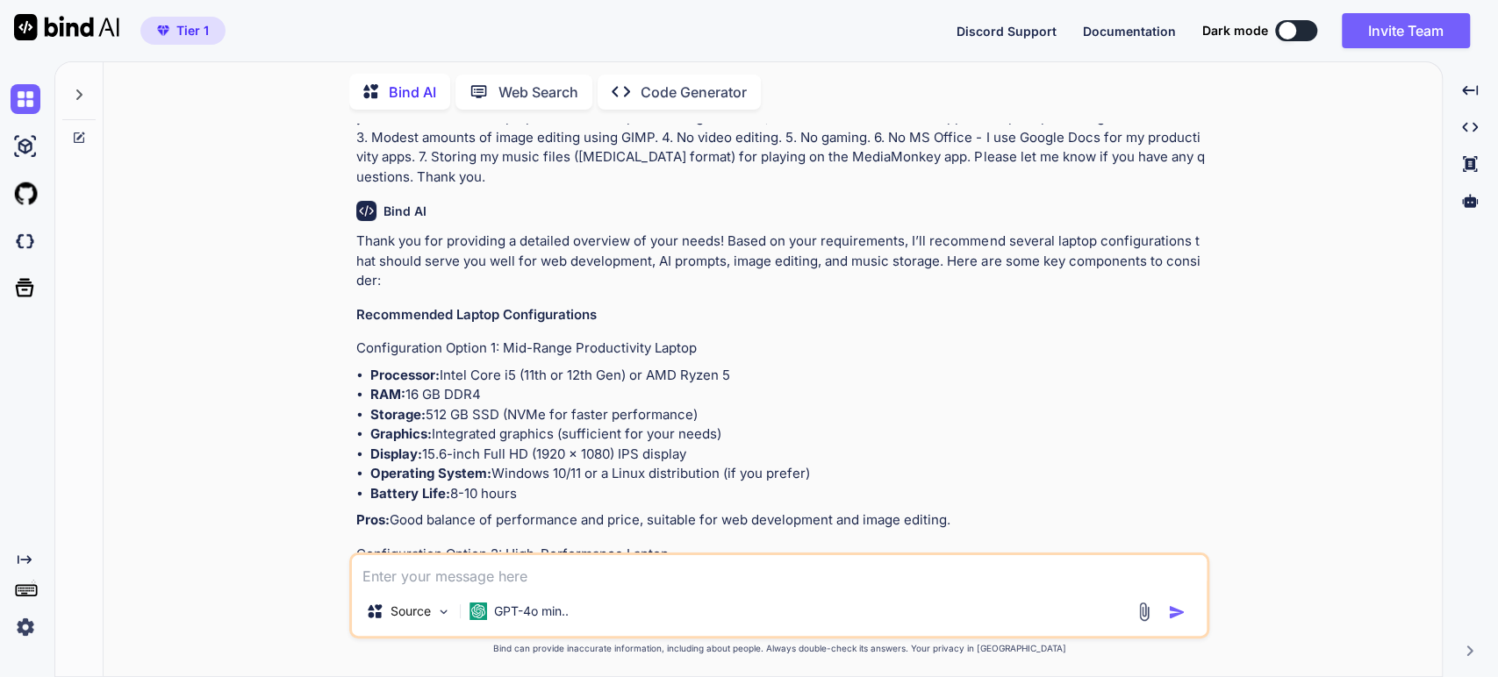
click at [544, 374] on li "Processor: Intel Core i5 (11th or 12th Gen) or AMD Ryzen 5" at bounding box center [787, 376] width 835 height 20
click at [497, 389] on li "RAM: 16 GB DDR4" at bounding box center [787, 395] width 835 height 20
click at [540, 415] on li "Storage: 512 GB SSD (NVMe for faster performance)" at bounding box center [787, 415] width 835 height 20
click at [627, 406] on li "Storage: 512 GB SSD (NVMe for faster performance)" at bounding box center [787, 415] width 835 height 20
click at [604, 427] on li "Graphics: Integrated graphics (sufficient for your needs)" at bounding box center [787, 435] width 835 height 20
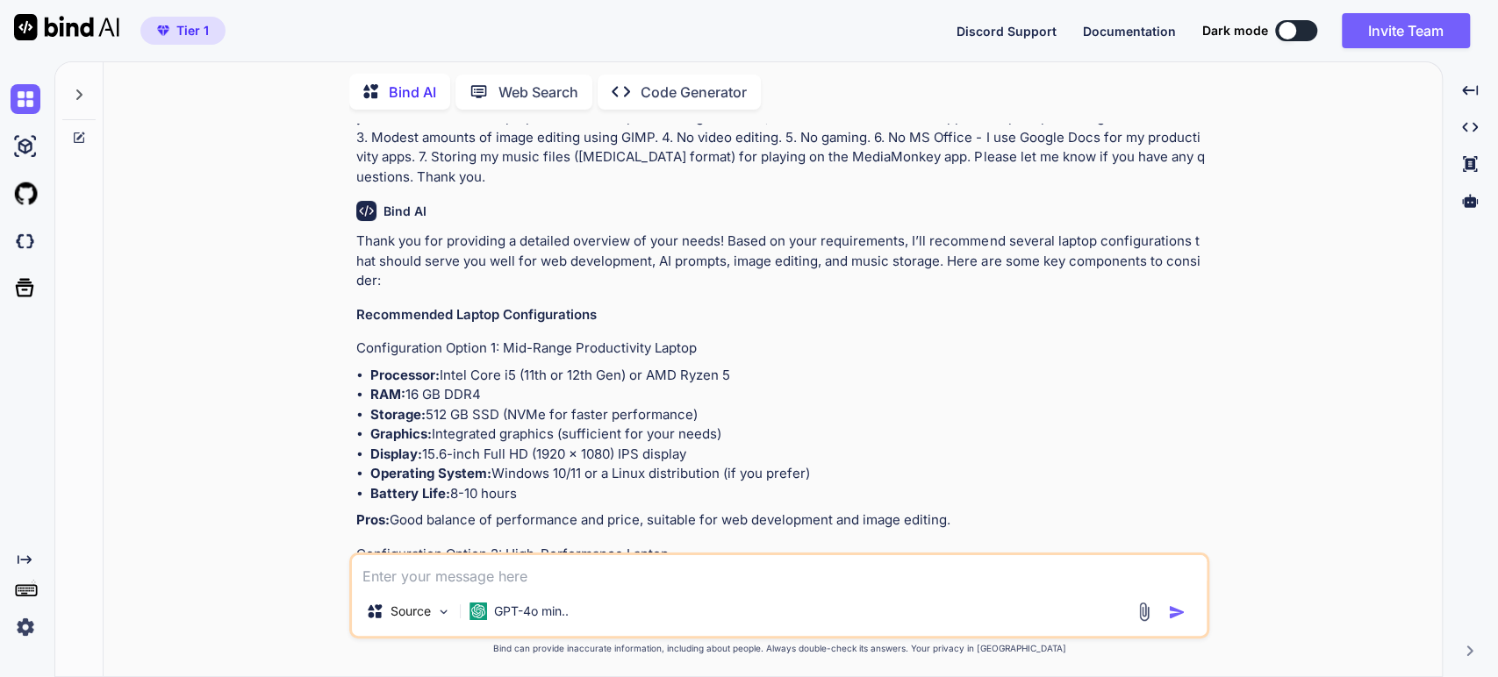
click at [558, 458] on li "Display: 15.6-inch Full HD (1920 x 1080) IPS display" at bounding box center [787, 455] width 835 height 20
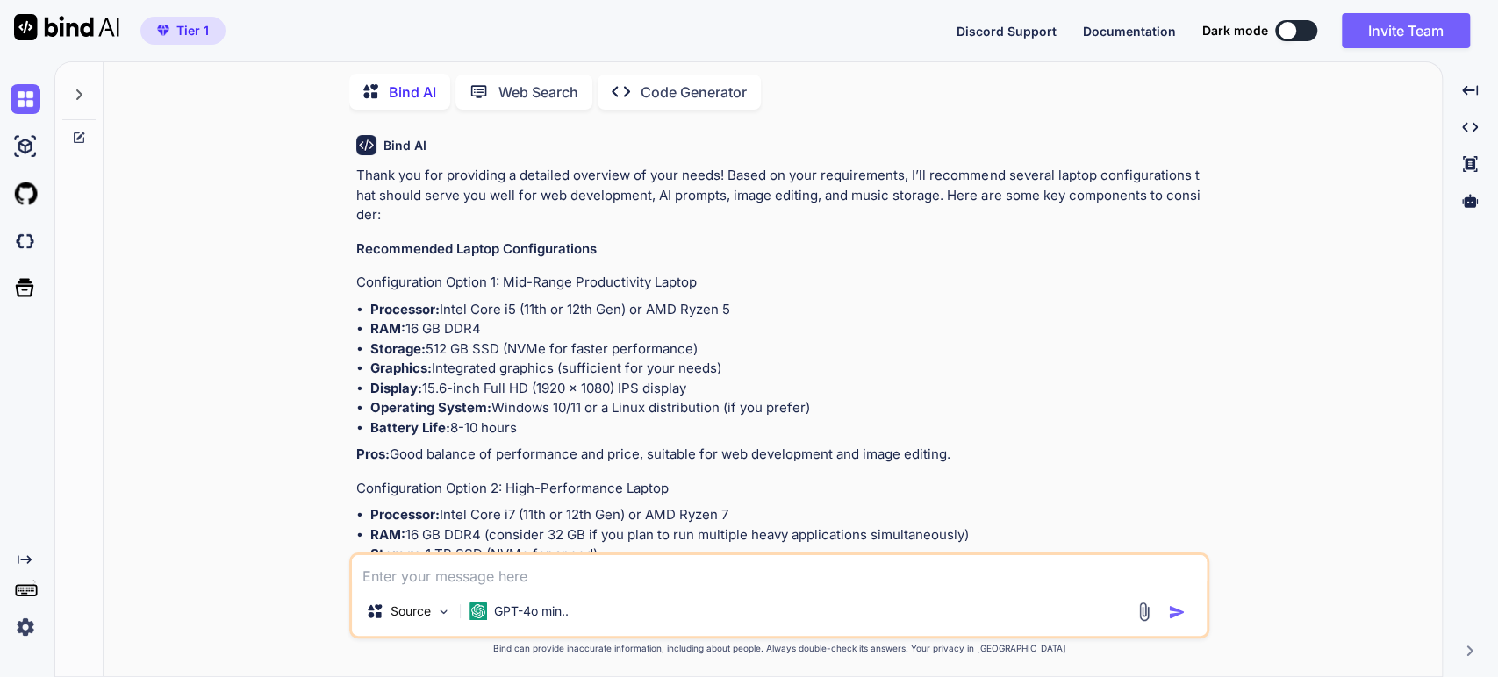
scroll to position [195, 0]
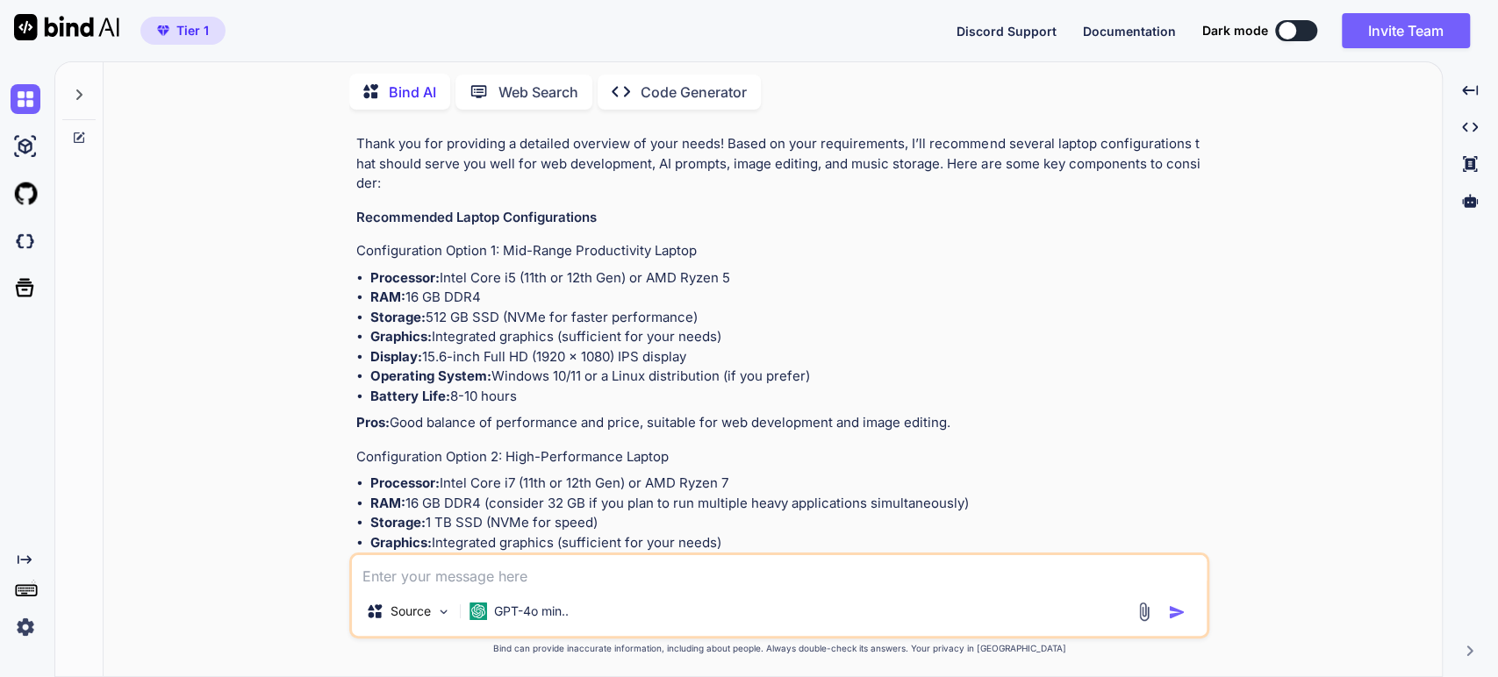
click at [442, 427] on p "Pros: Good balance of performance and price, suitable for web development and i…" at bounding box center [781, 423] width 850 height 20
click at [563, 423] on p "Pros: Good balance of performance and price, suitable for web development and i…" at bounding box center [781, 423] width 850 height 20
click at [675, 429] on p "Pros: Good balance of performance and price, suitable for web development and i…" at bounding box center [781, 423] width 850 height 20
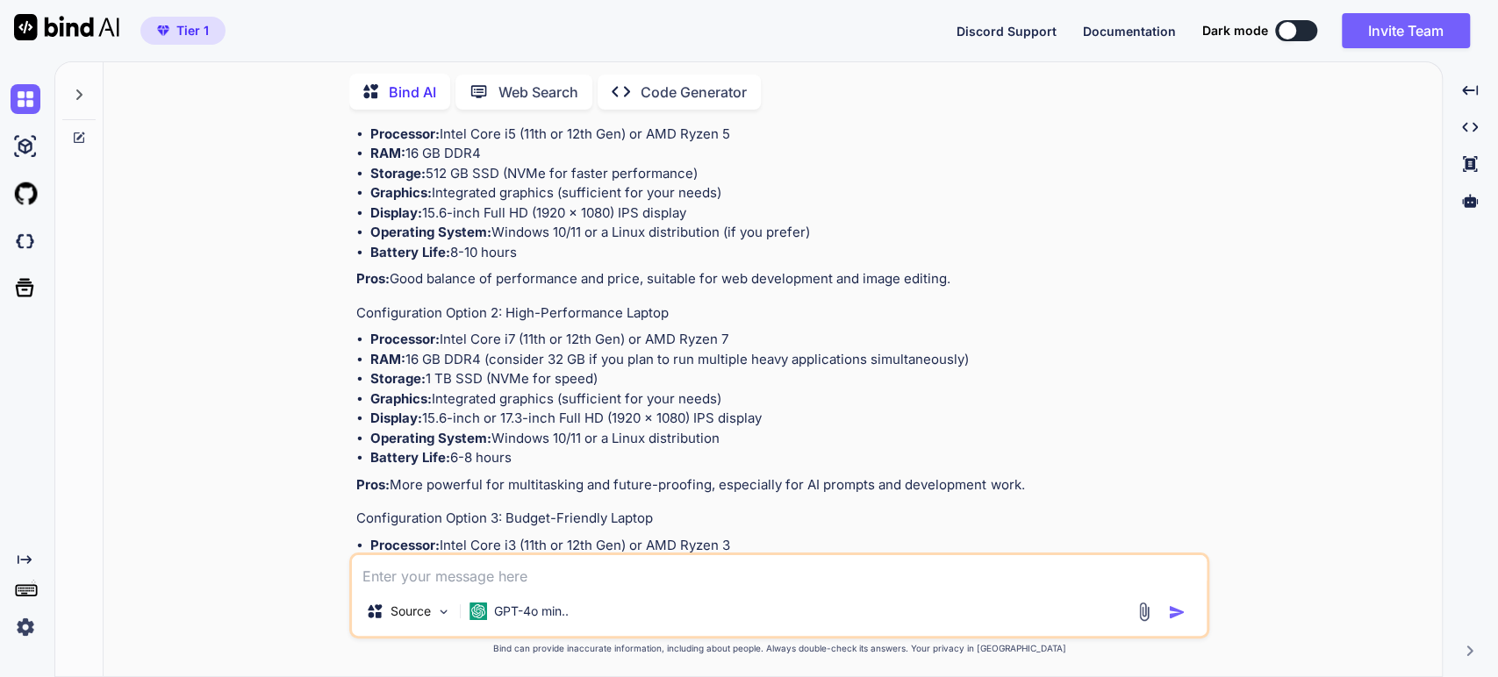
scroll to position [390, 0]
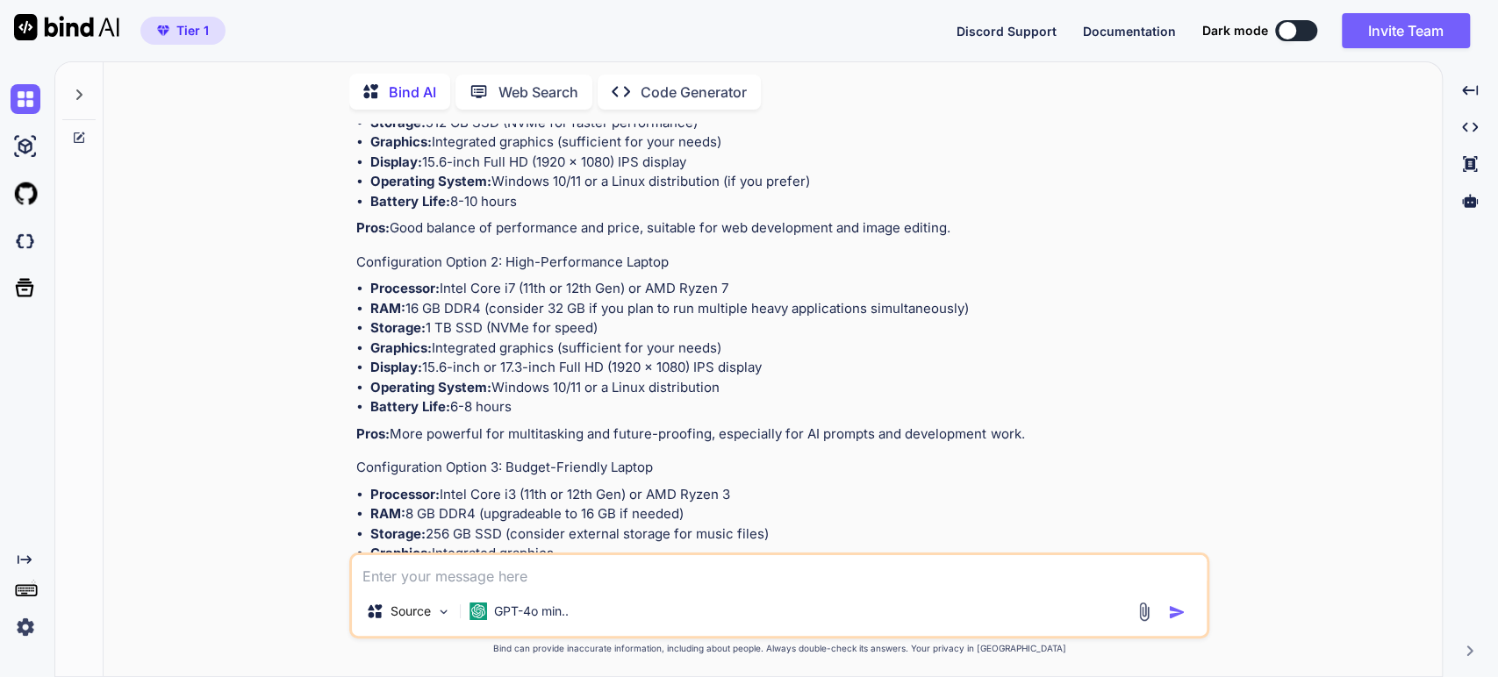
click at [481, 370] on li "Display: 15.6-inch or 17.3-inch Full HD (1920 x 1080) IPS display" at bounding box center [787, 368] width 835 height 20
click at [477, 428] on p "Pros: More powerful for multitasking and future-proofing, especially for AI pro…" at bounding box center [781, 435] width 850 height 20
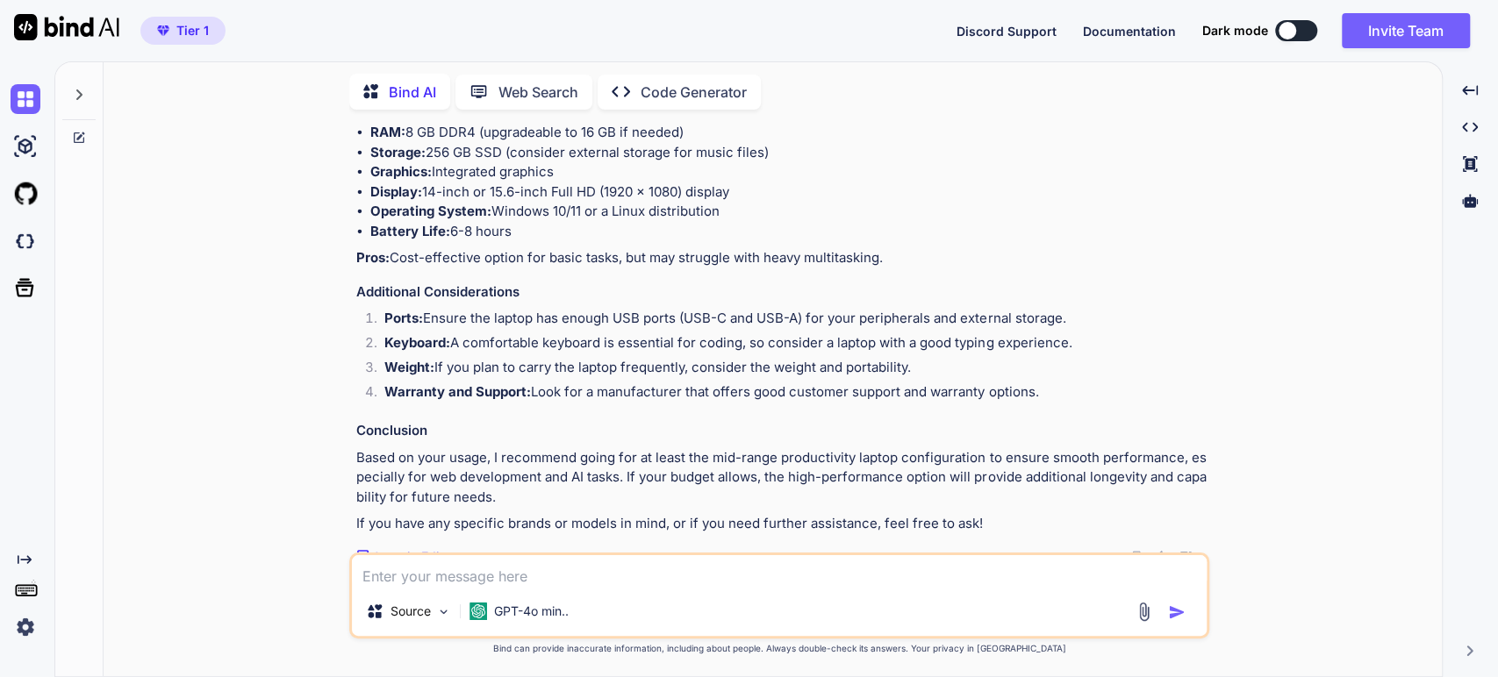
scroll to position [783, 0]
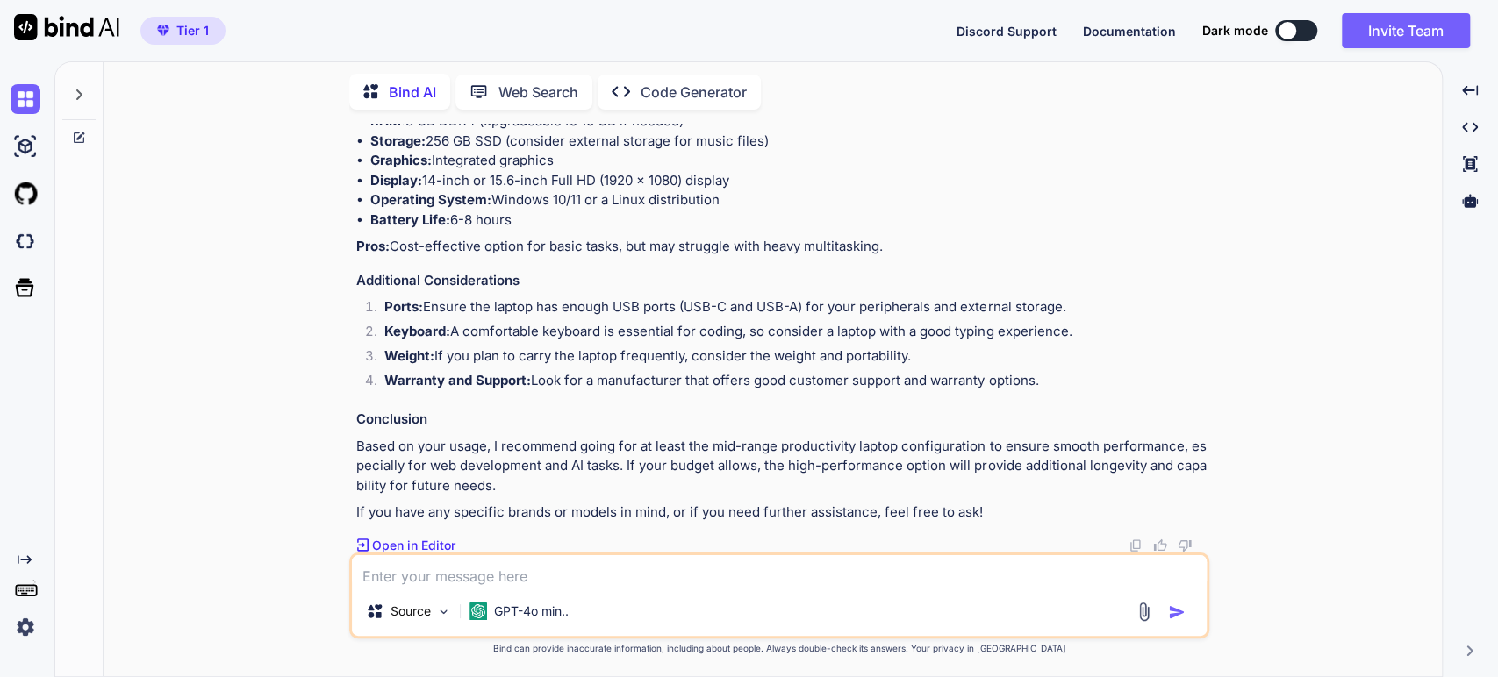
drag, startPoint x: 584, startPoint y: 434, endPoint x: 653, endPoint y: 448, distance: 70.6
click at [584, 434] on div "Thank you for providing a detailed overview of your needs! Based on your requir…" at bounding box center [781, 34] width 850 height 977
click at [705, 454] on p "Based on your usage, I recommend going for at least the mid-range productivity …" at bounding box center [781, 467] width 850 height 60
click at [558, 440] on p "Based on your usage, I recommend going for at least the mid-range productivity …" at bounding box center [781, 467] width 850 height 60
click at [454, 577] on textarea at bounding box center [779, 572] width 855 height 32
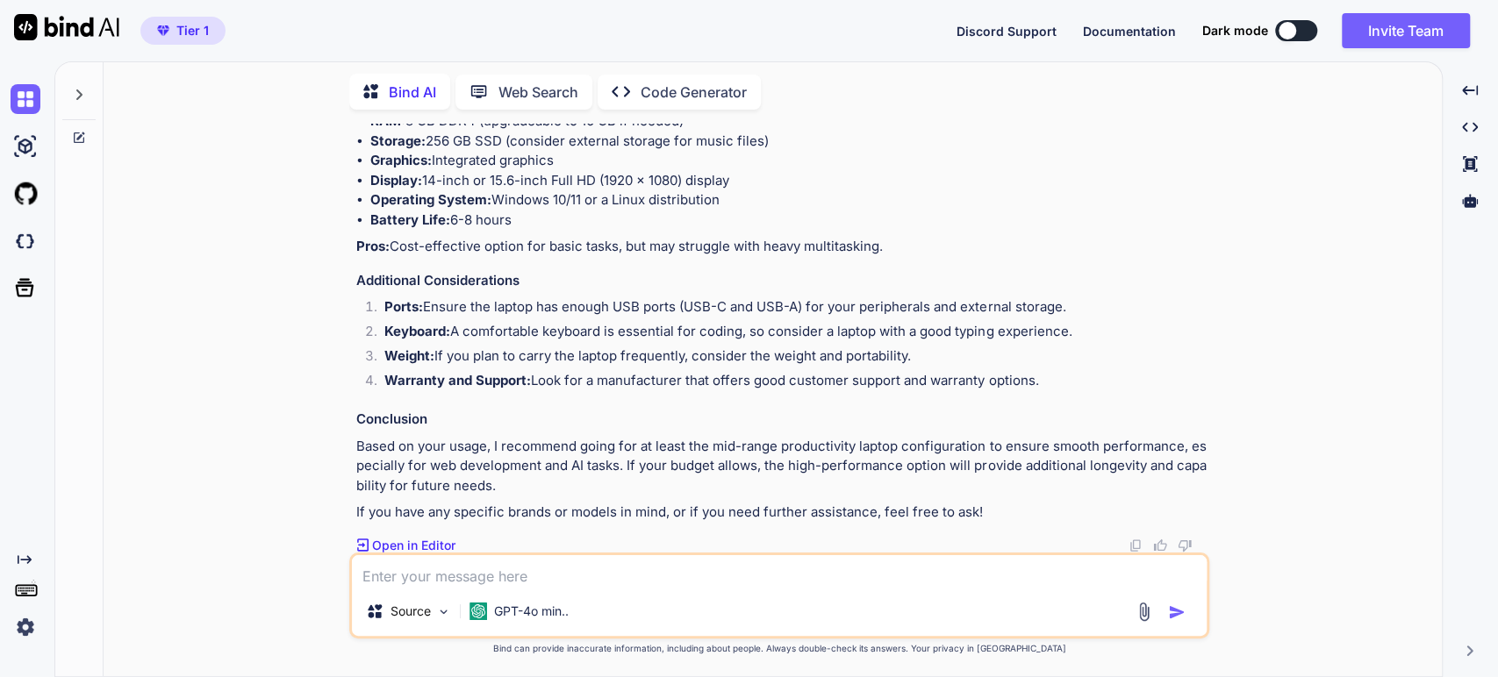
click at [79, 90] on icon at bounding box center [79, 95] width 6 height 11
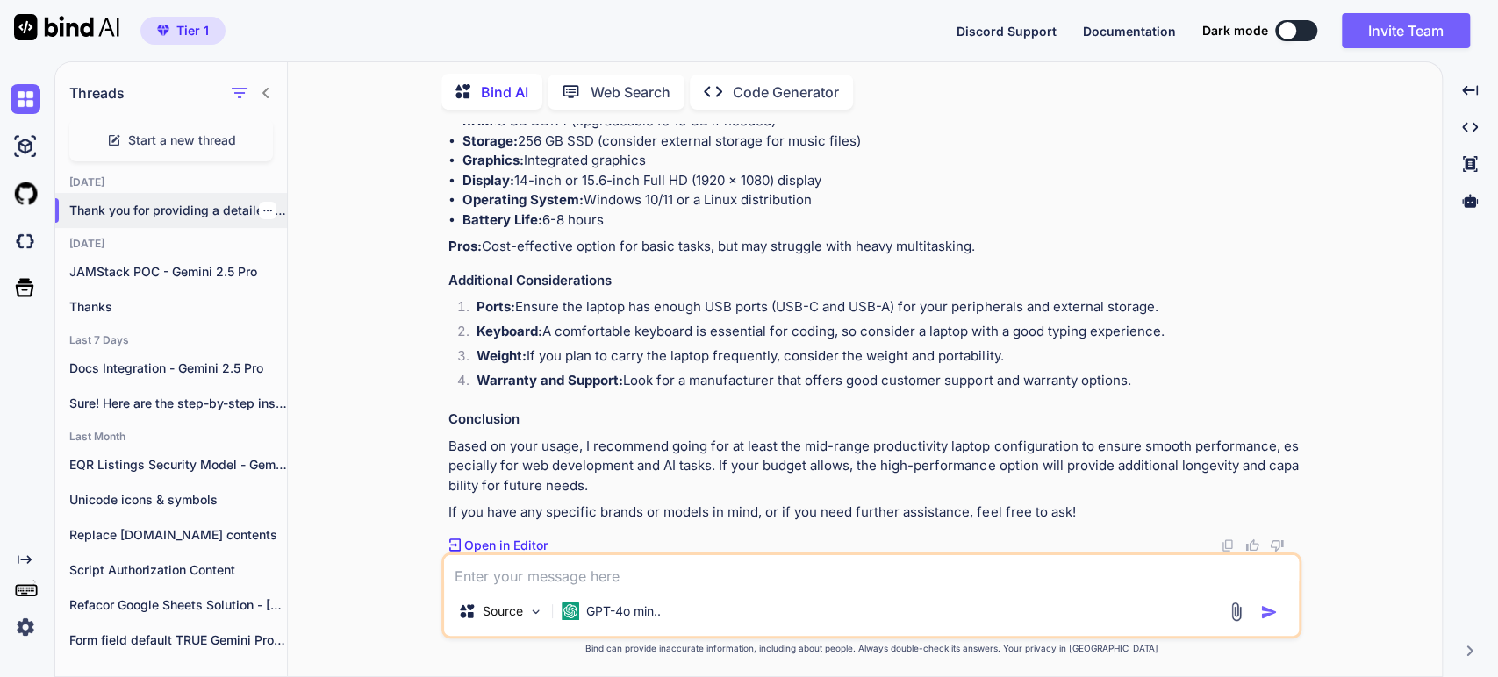
click at [262, 209] on icon "button" at bounding box center [267, 210] width 11 height 11
click at [283, 233] on div "Rename and Save" at bounding box center [342, 242] width 172 height 35
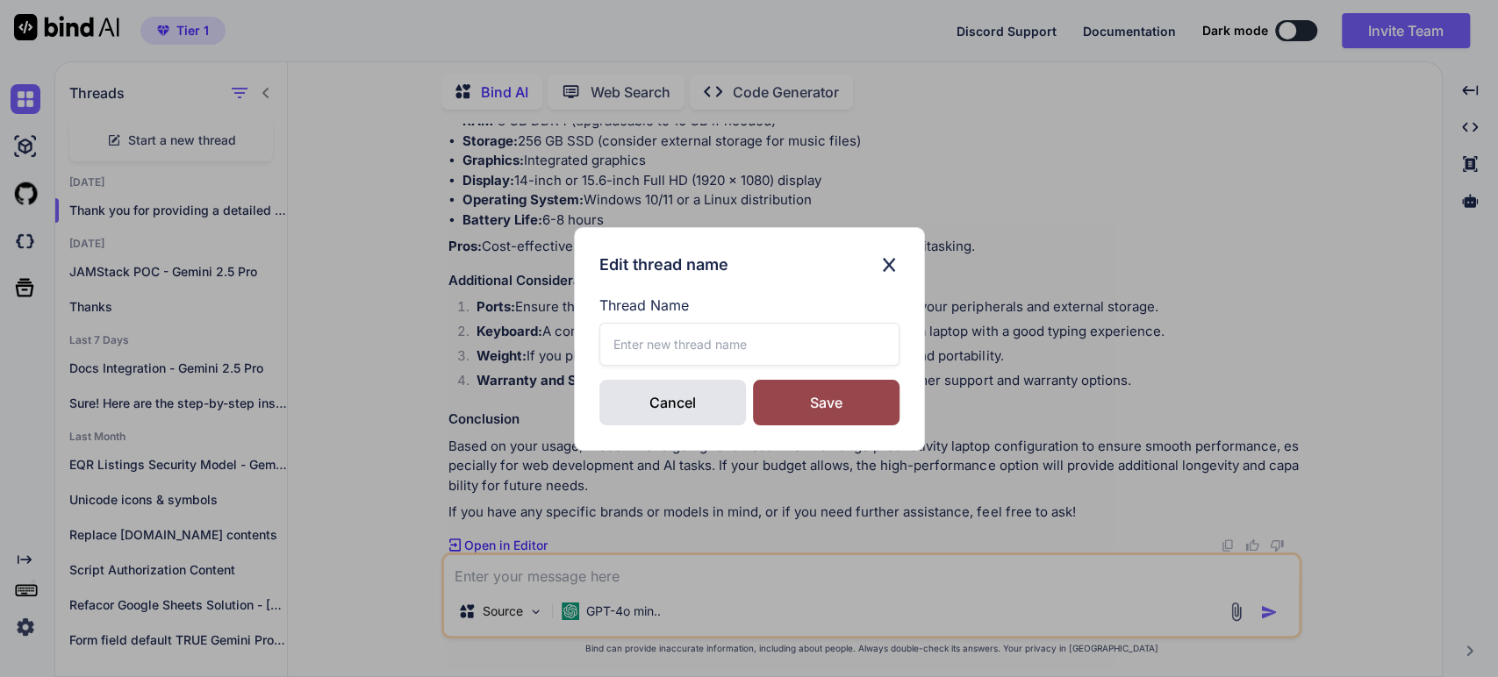
click at [633, 356] on input "text" at bounding box center [749, 344] width 300 height 43
type input "Laptop Recommendation"
click at [791, 391] on div "Save" at bounding box center [826, 403] width 147 height 46
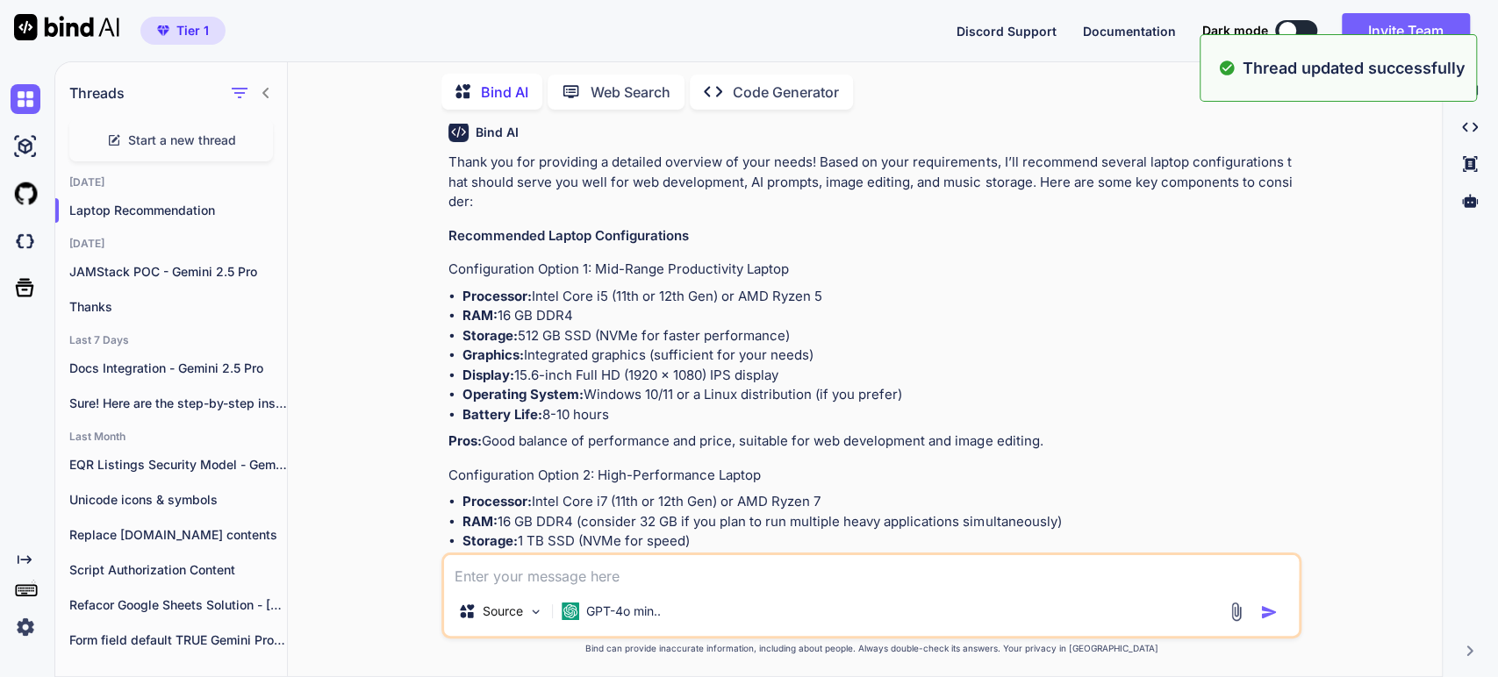
scroll to position [195, 0]
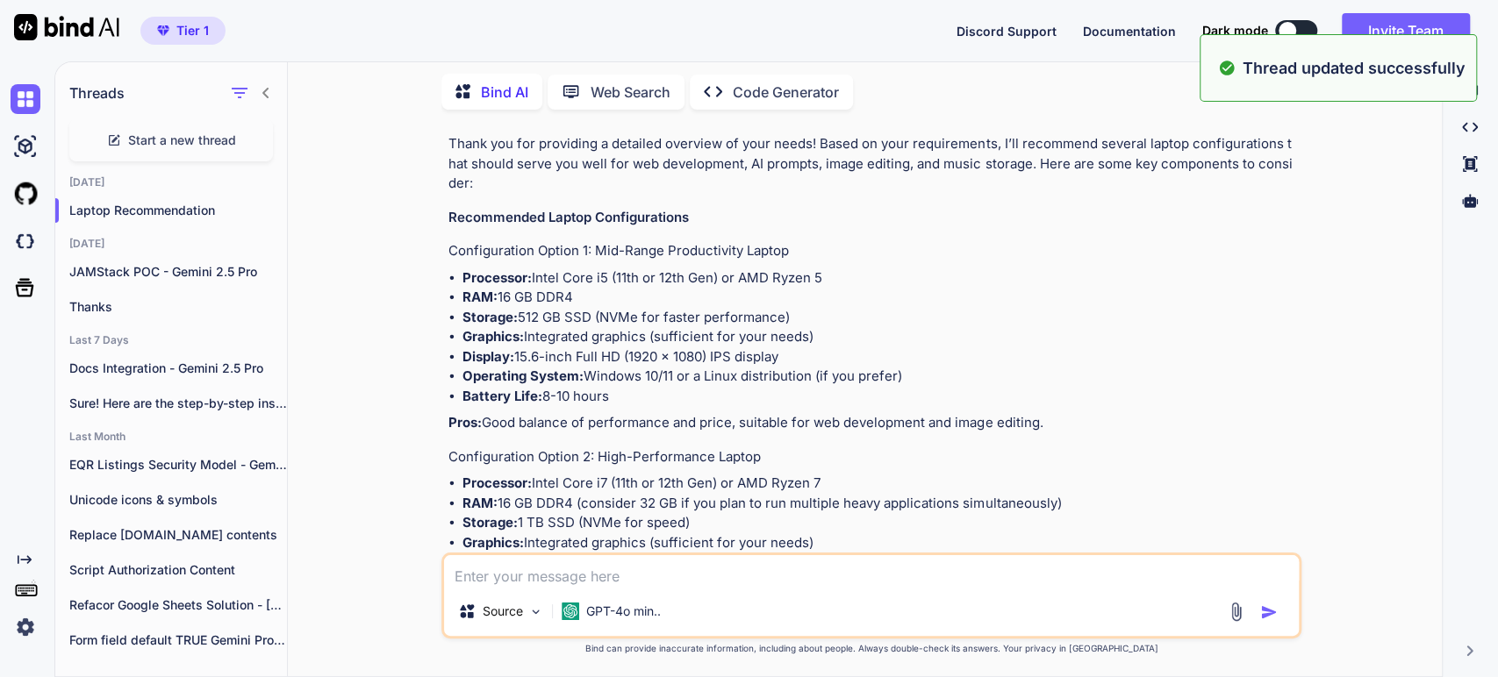
click at [486, 569] on textarea at bounding box center [871, 572] width 855 height 32
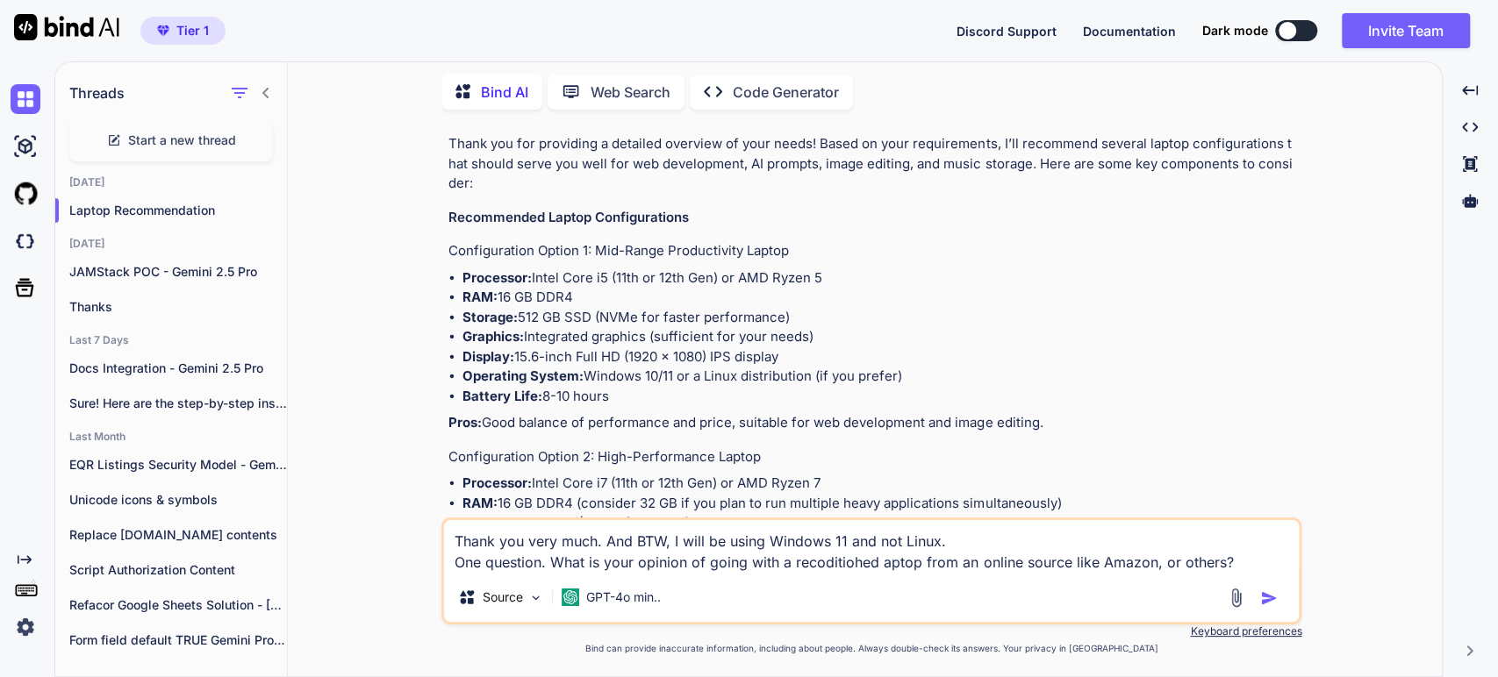
type textarea "Thank you very much. And BTW, I will be using Windows 11 and not Linux. One que…"
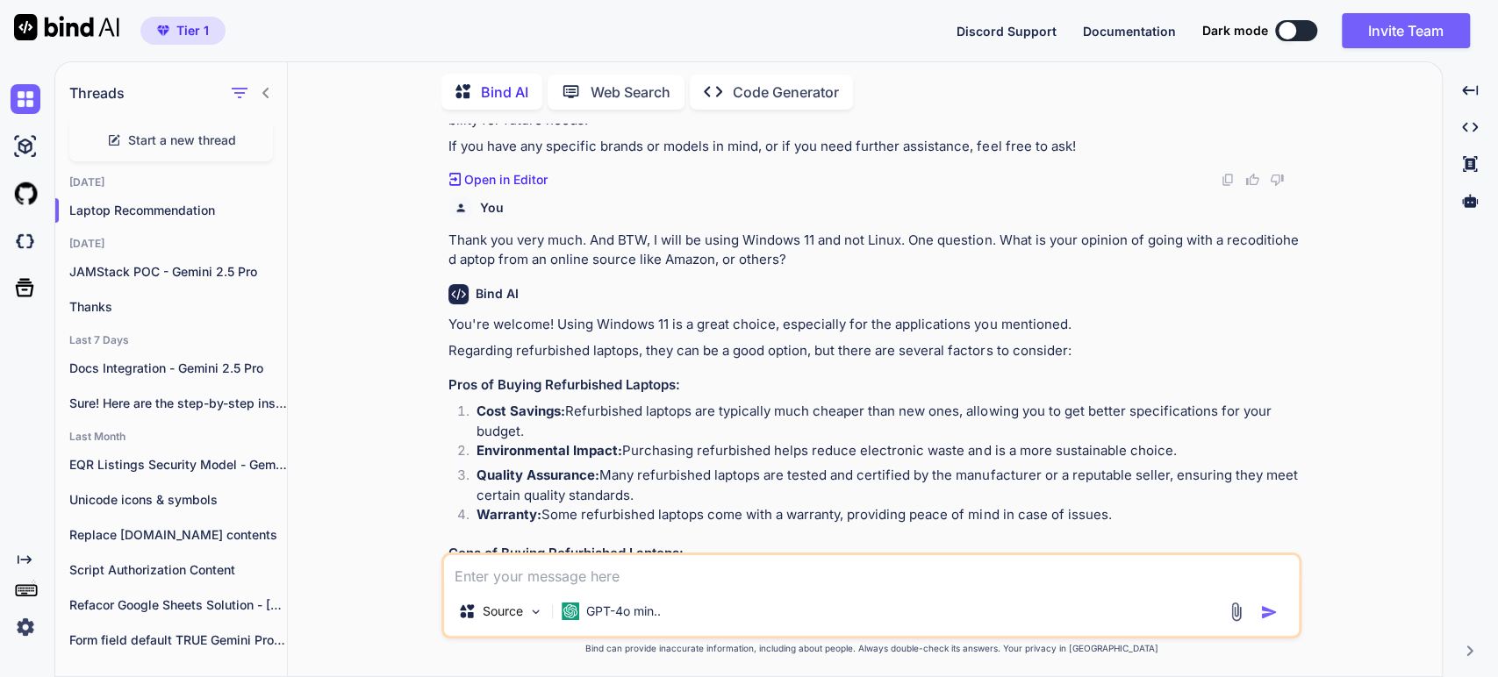
scroll to position [1183, 0]
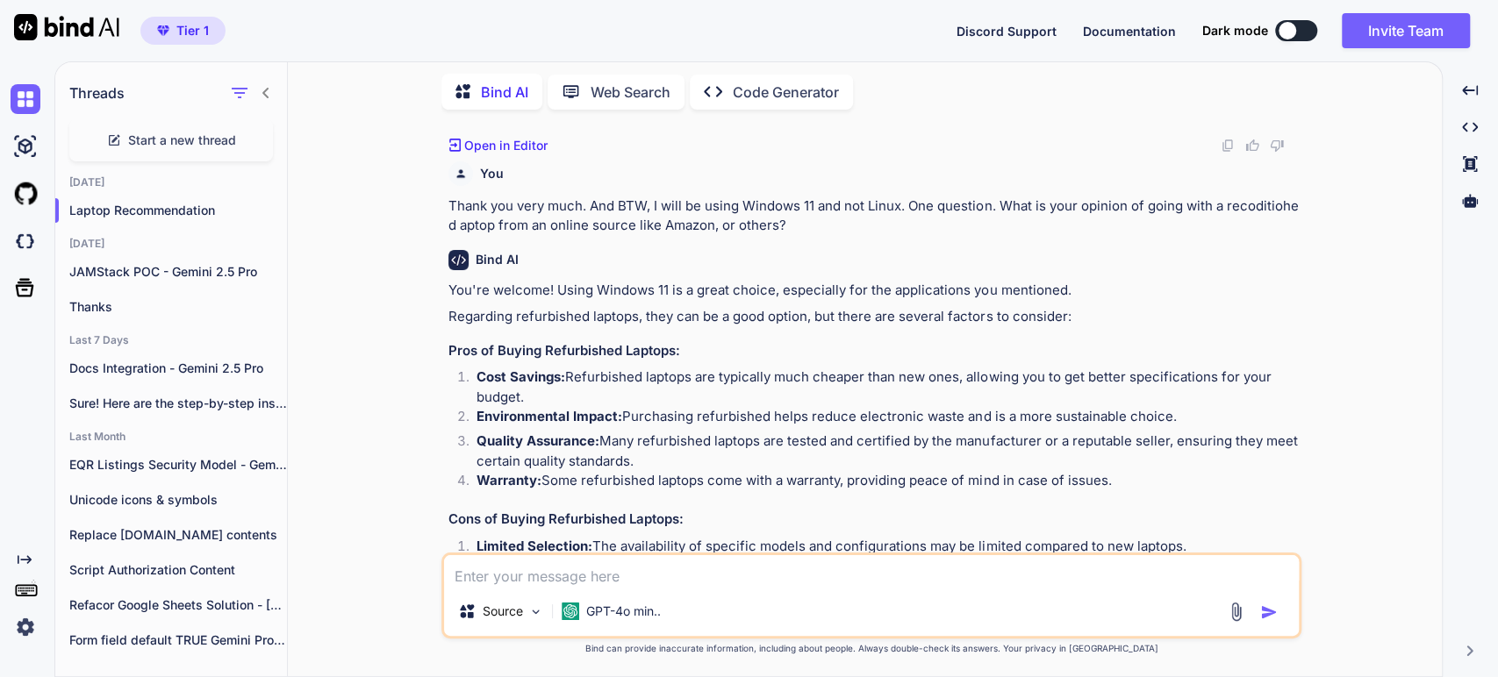
click at [822, 380] on li "Cost Savings: Refurbished laptops are typically much cheaper than new ones, all…" at bounding box center [879, 387] width 835 height 39
click at [624, 432] on li "Quality Assurance: Many refurbished laptops are tested and certified by the man…" at bounding box center [879, 451] width 835 height 39
click at [878, 432] on li "Quality Assurance: Many refurbished laptops are tested and certified by the man…" at bounding box center [879, 451] width 835 height 39
click at [970, 439] on li "Quality Assurance: Many refurbished laptops are tested and certified by the man…" at bounding box center [879, 451] width 835 height 39
click at [694, 480] on li "Warranty: Some refurbished laptops come with a warranty, providing peace of min…" at bounding box center [879, 483] width 835 height 25
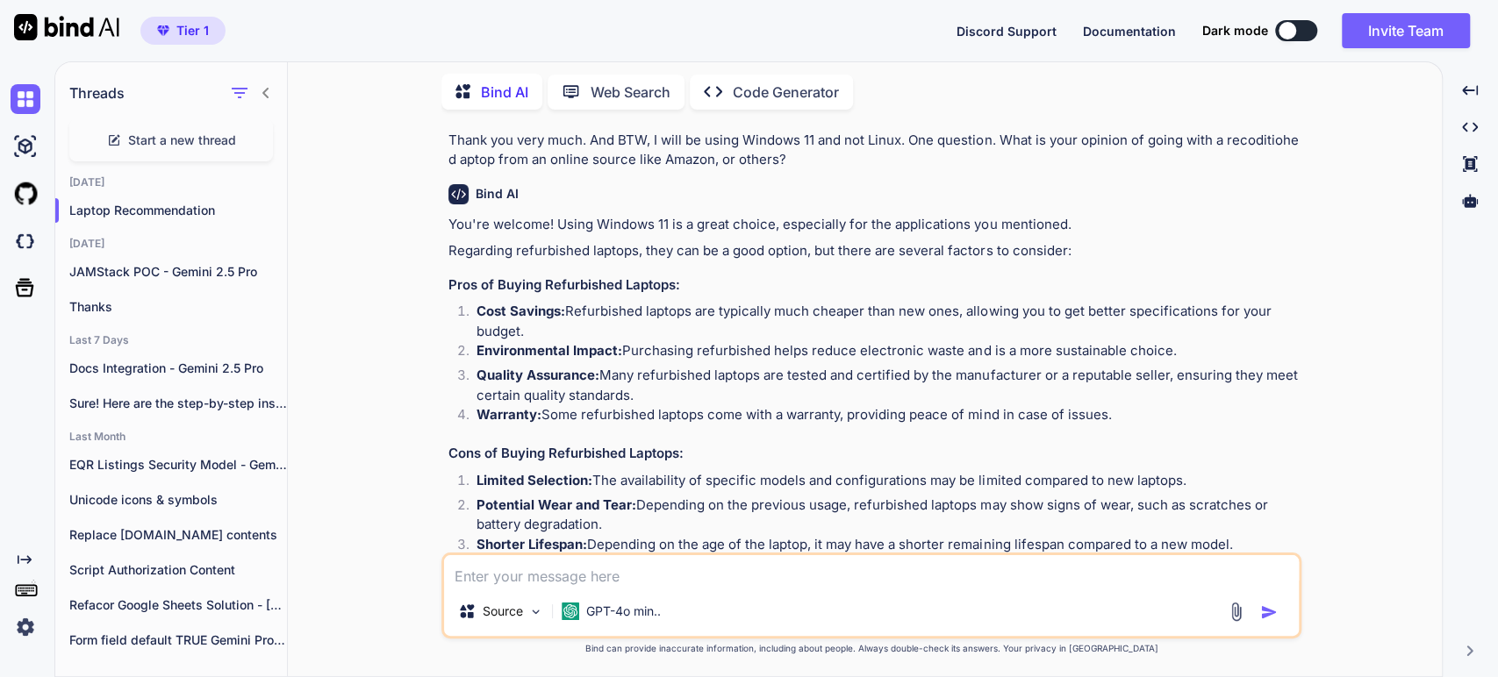
scroll to position [1280, 0]
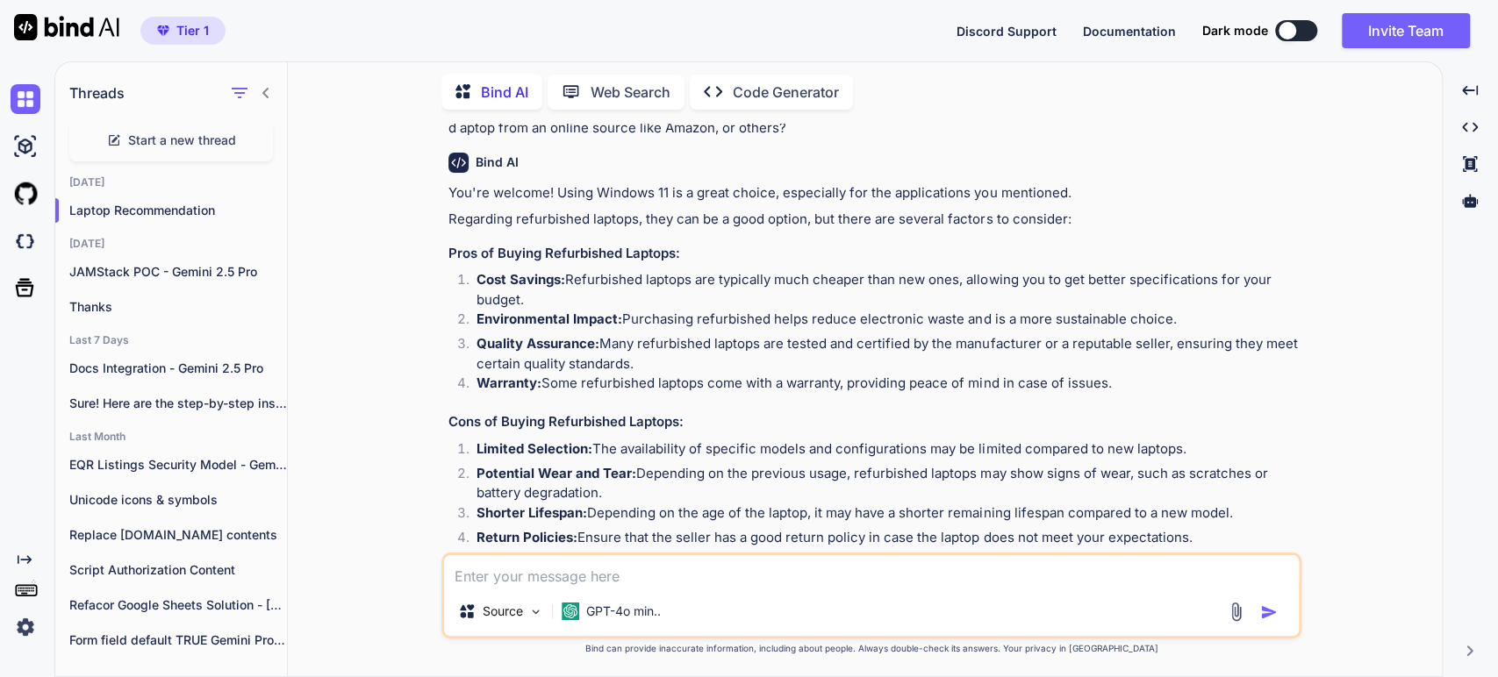
click at [714, 444] on li "Limited Selection: The availability of specific models and configurations may b…" at bounding box center [879, 452] width 835 height 25
click at [784, 464] on li "Potential Wear and Tear: Depending on the previous usage, refurbished laptops m…" at bounding box center [879, 483] width 835 height 39
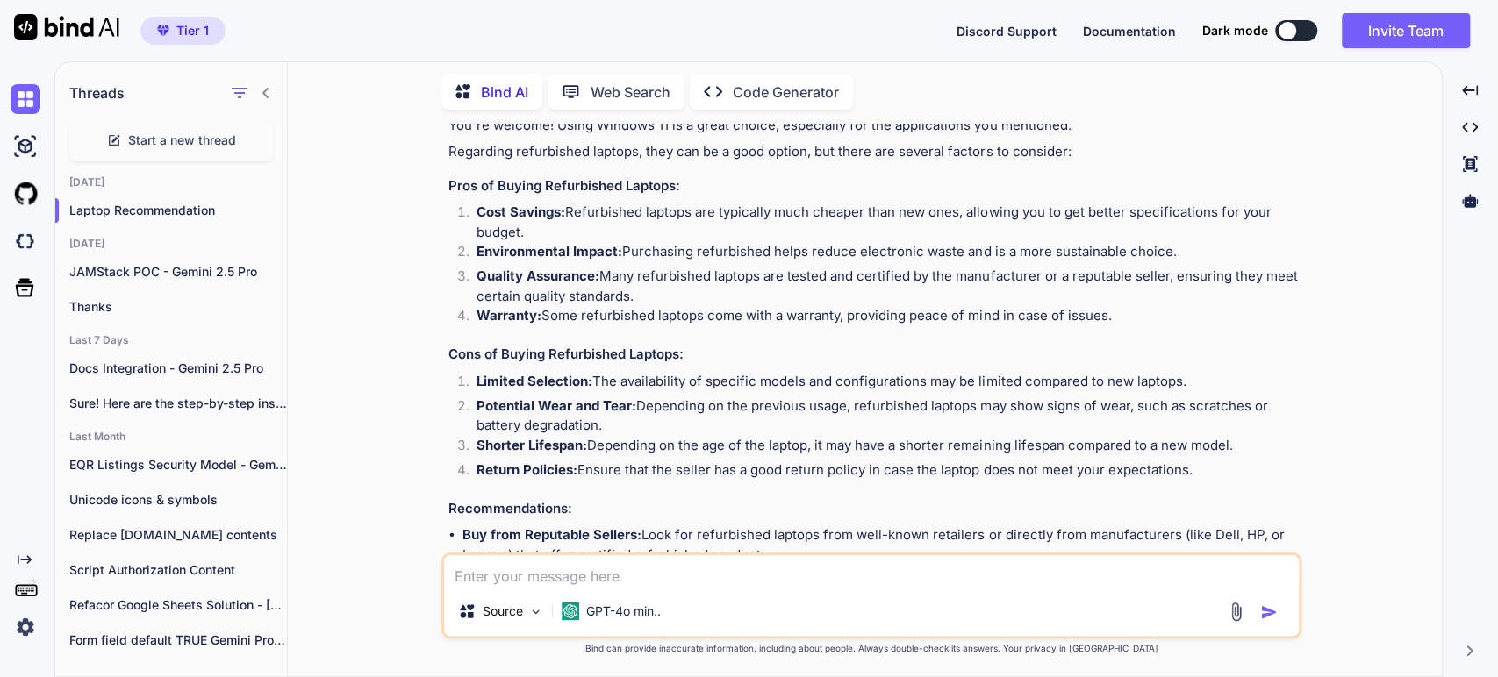
scroll to position [1378, 0]
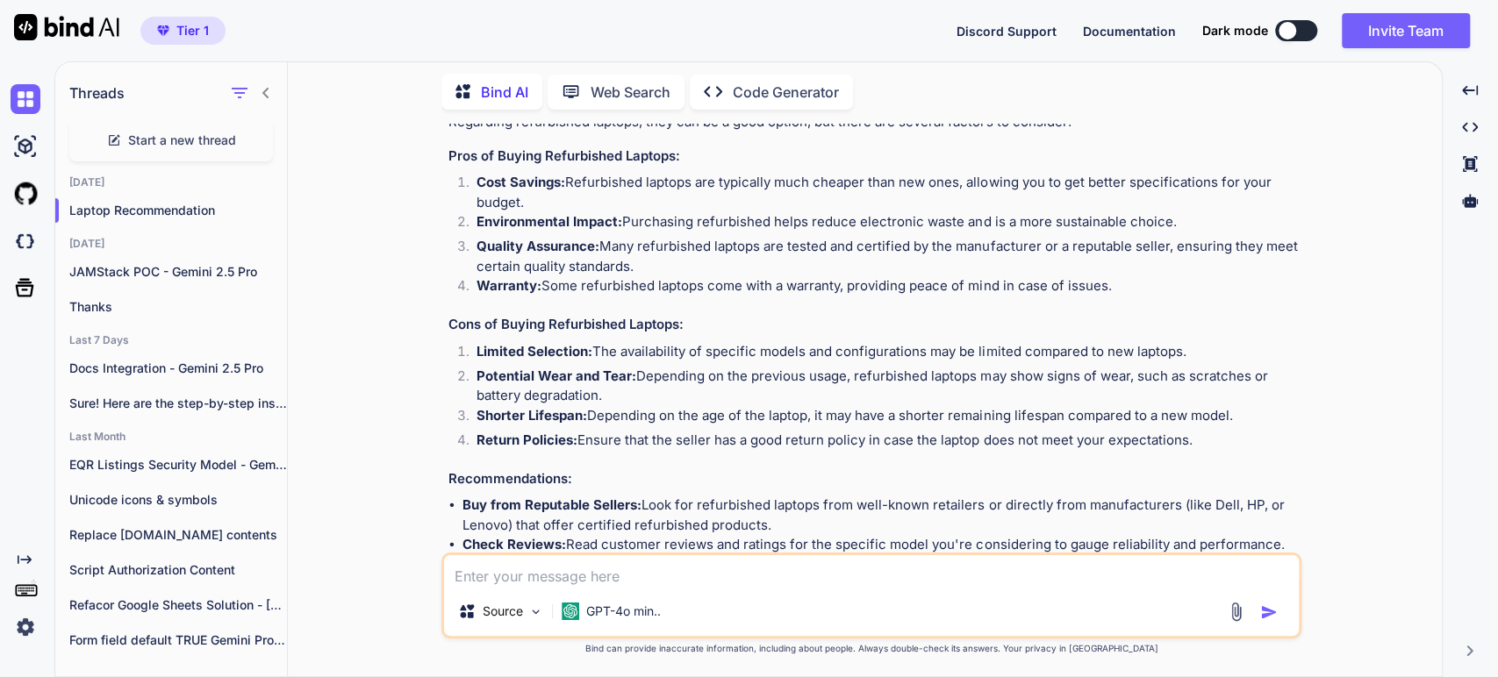
click at [762, 409] on li "Shorter Lifespan: Depending on the age of the laptop, it may have a shorter rem…" at bounding box center [879, 418] width 835 height 25
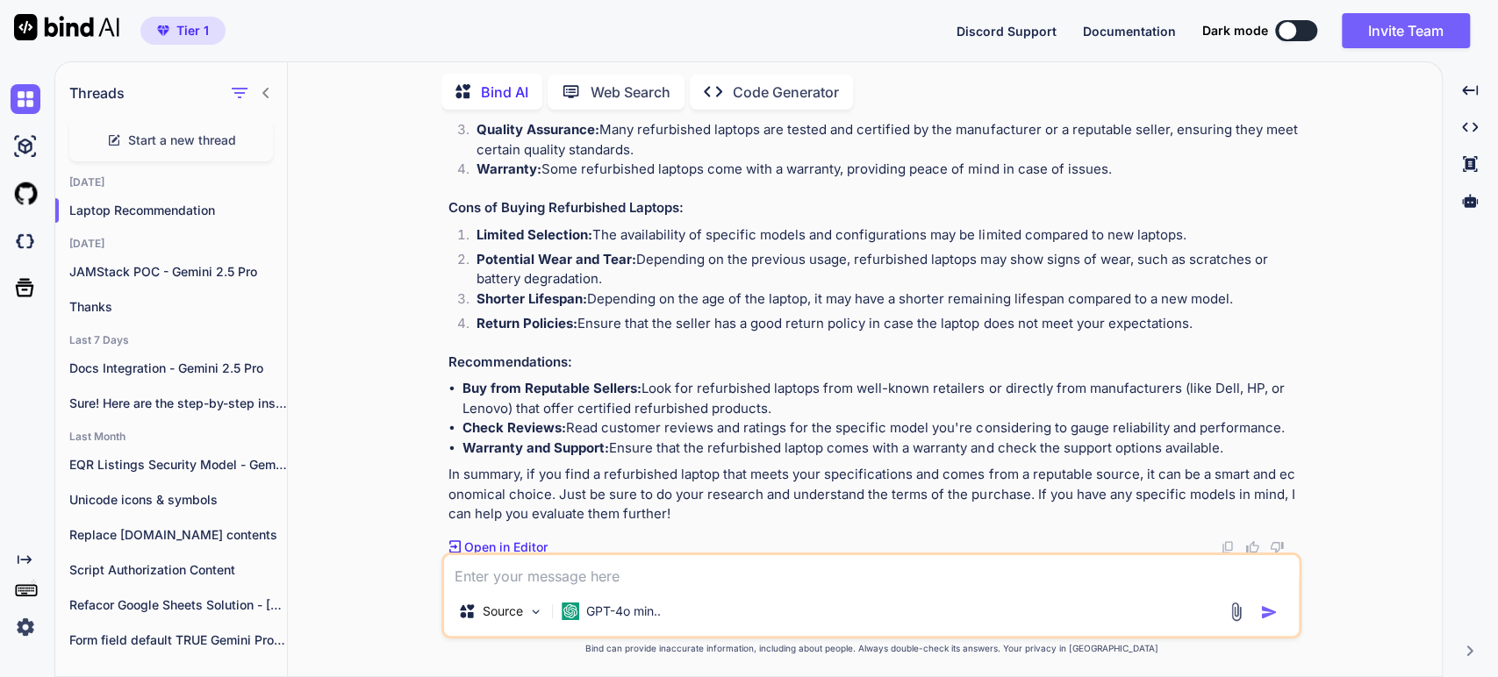
scroll to position [1496, 0]
